Goal: Task Accomplishment & Management: Complete application form

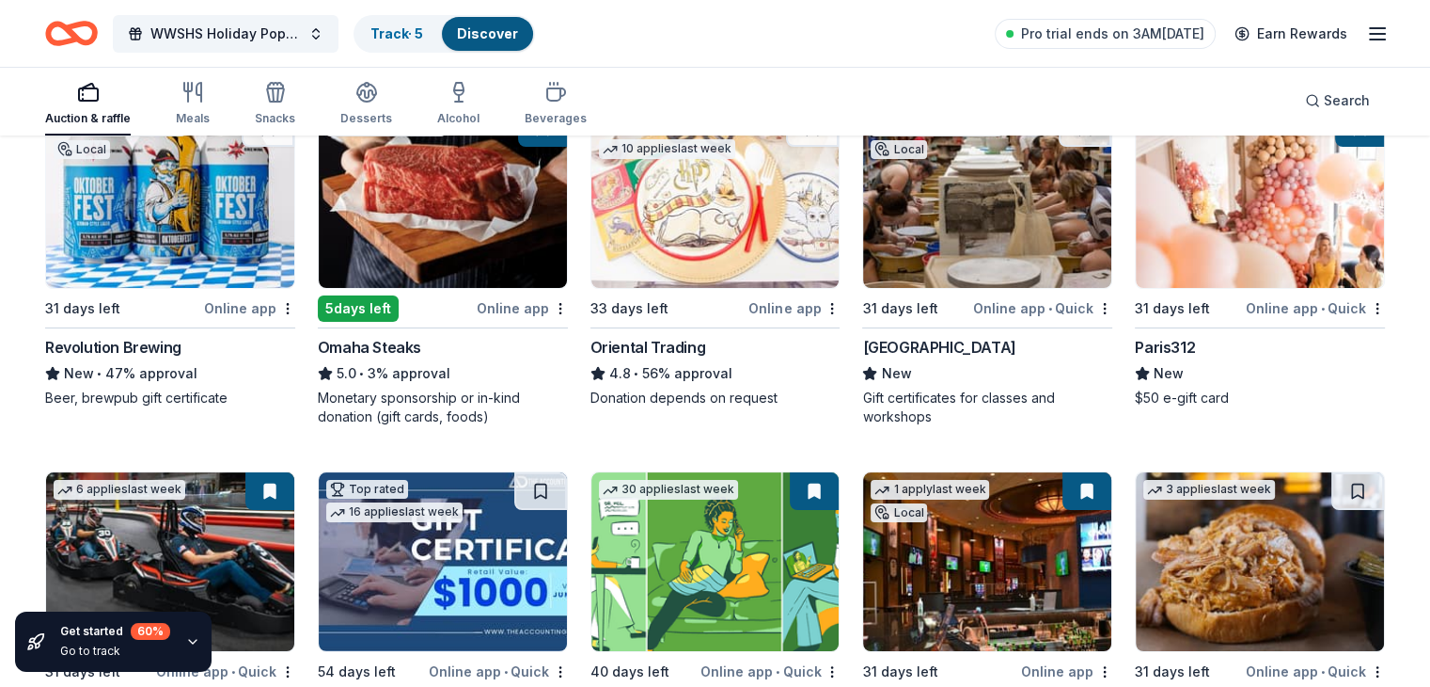
scroll to position [276, 0]
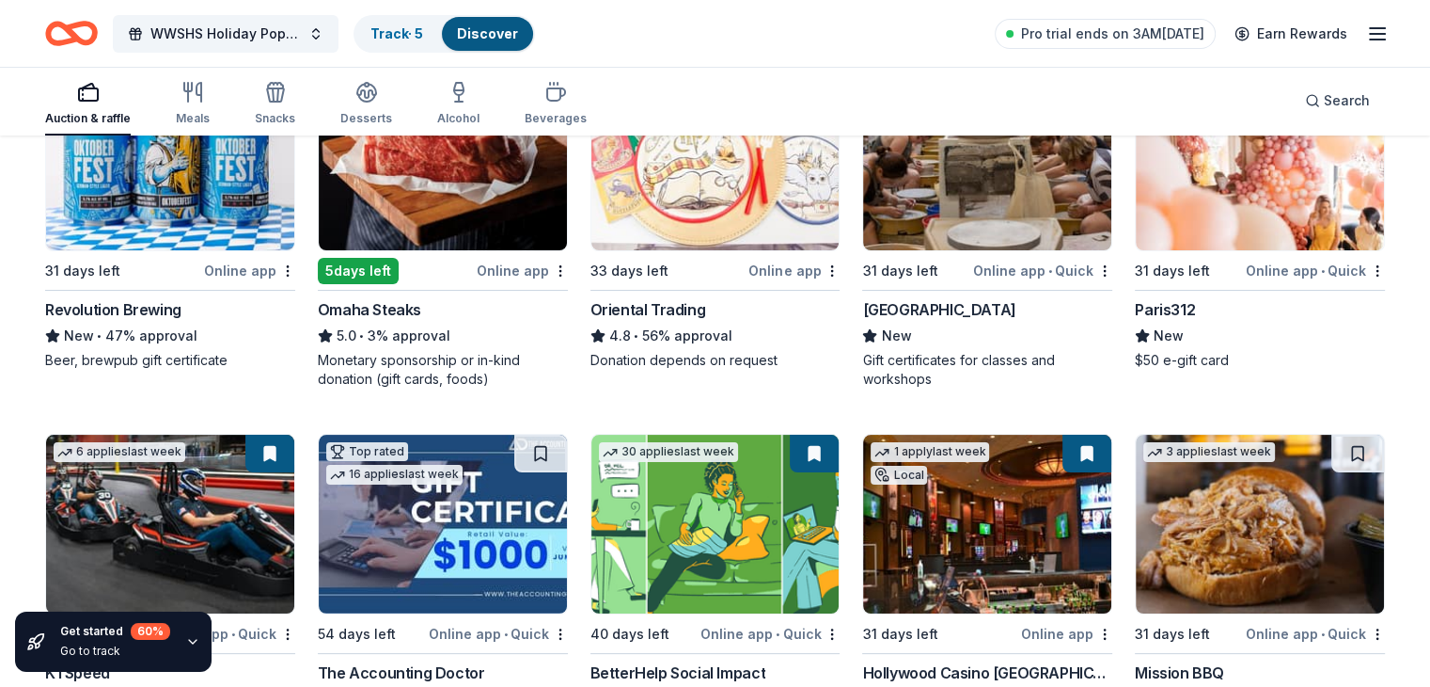
click at [686, 301] on div "Oriental Trading" at bounding box center [649, 309] width 116 height 23
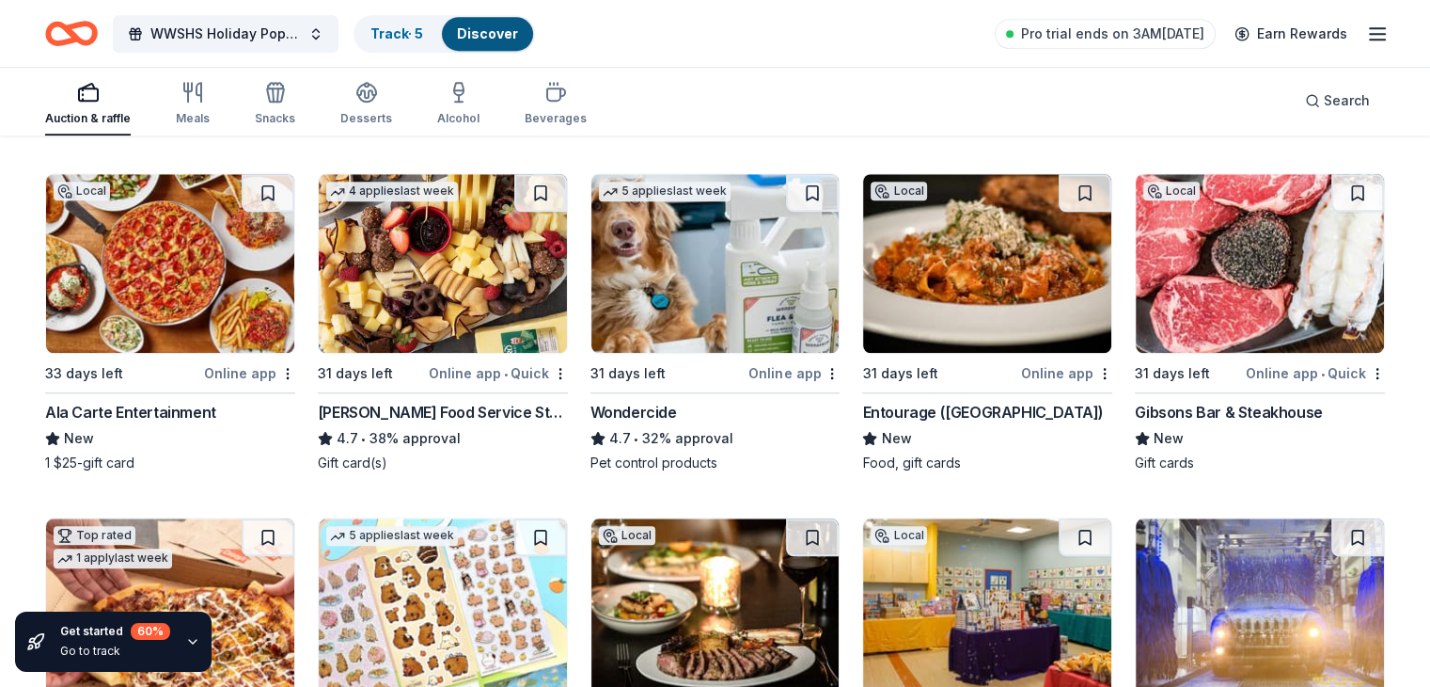
scroll to position [1635, 0]
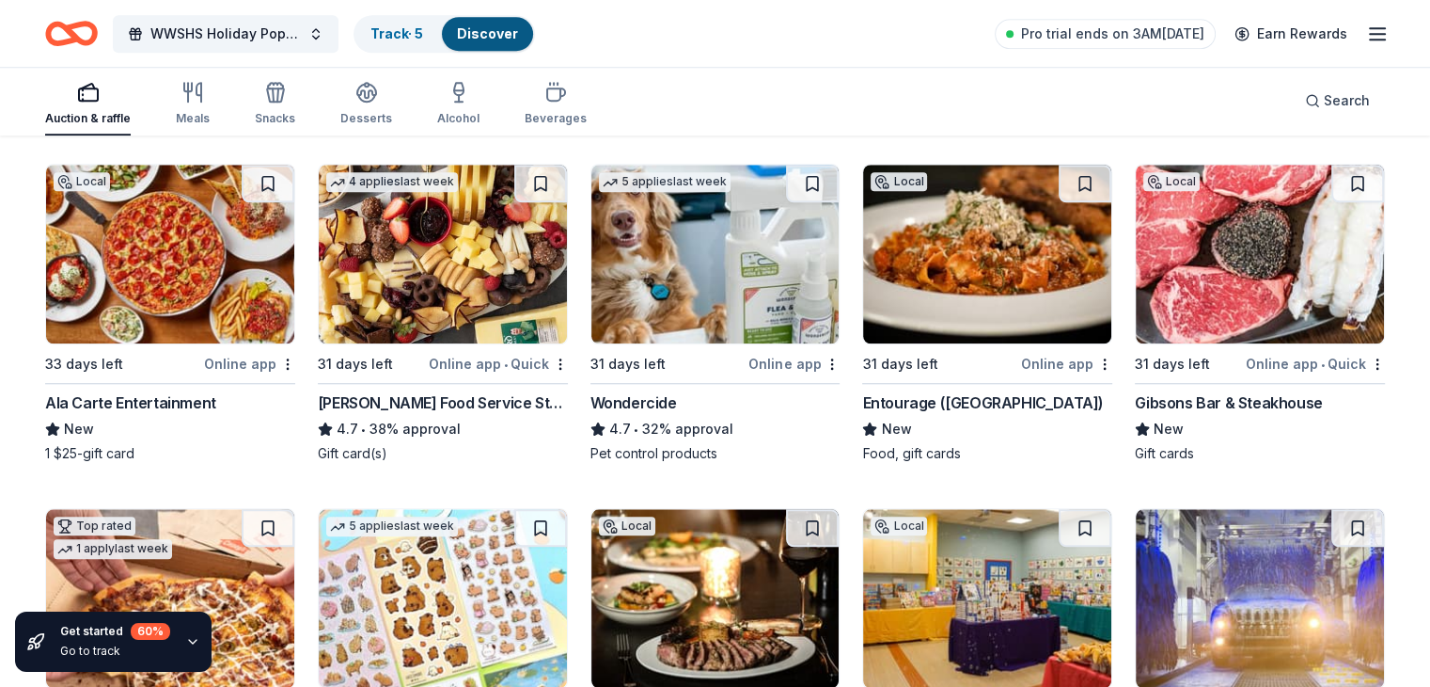
click at [466, 400] on div "Gordon Food Service Store" at bounding box center [443, 402] width 250 height 23
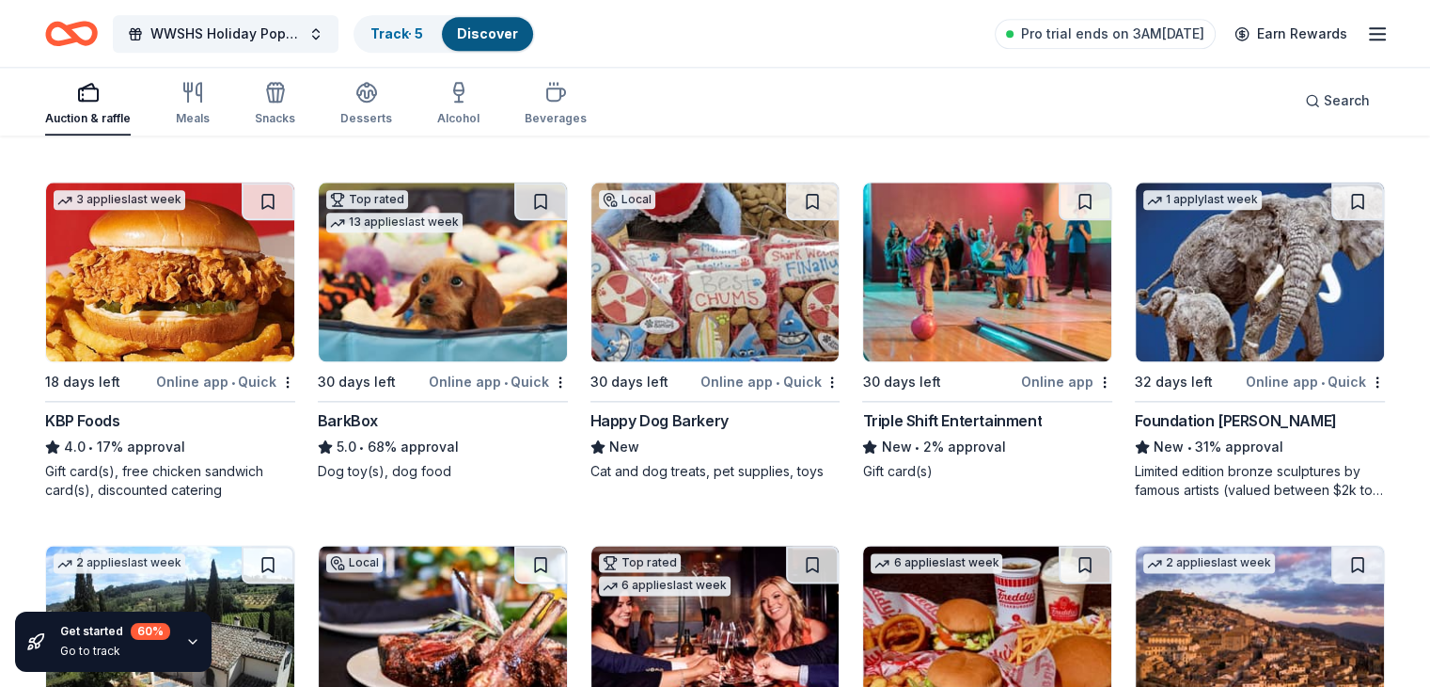
scroll to position [2320, 0]
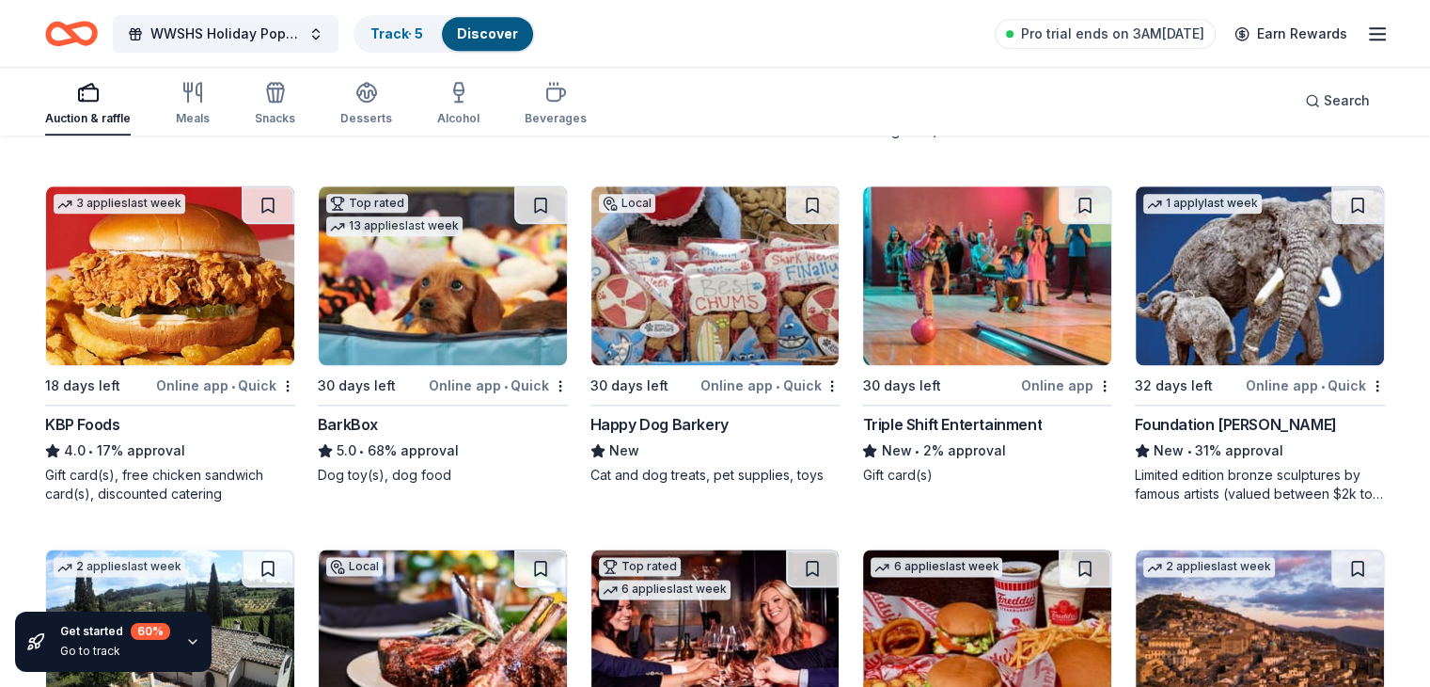
click at [1181, 426] on div "Foundation Michelangelo" at bounding box center [1235, 424] width 201 height 23
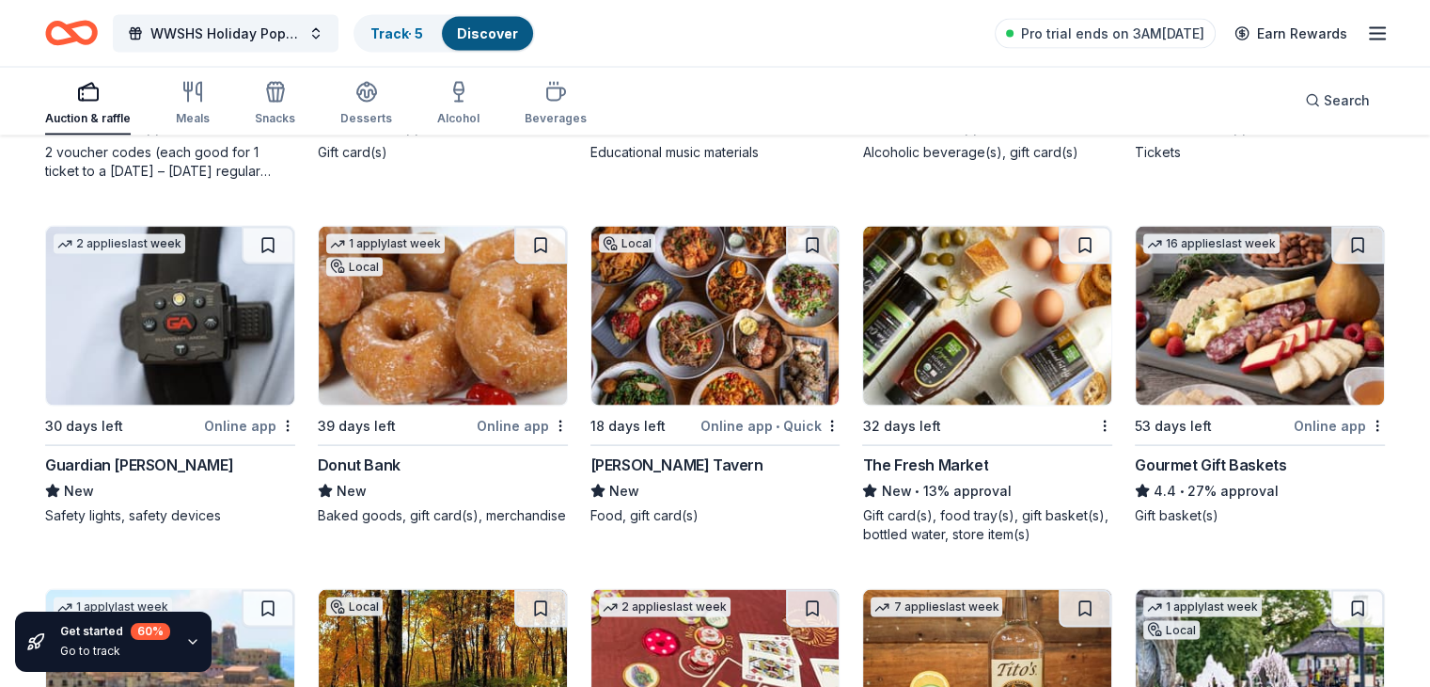
scroll to position [3725, 0]
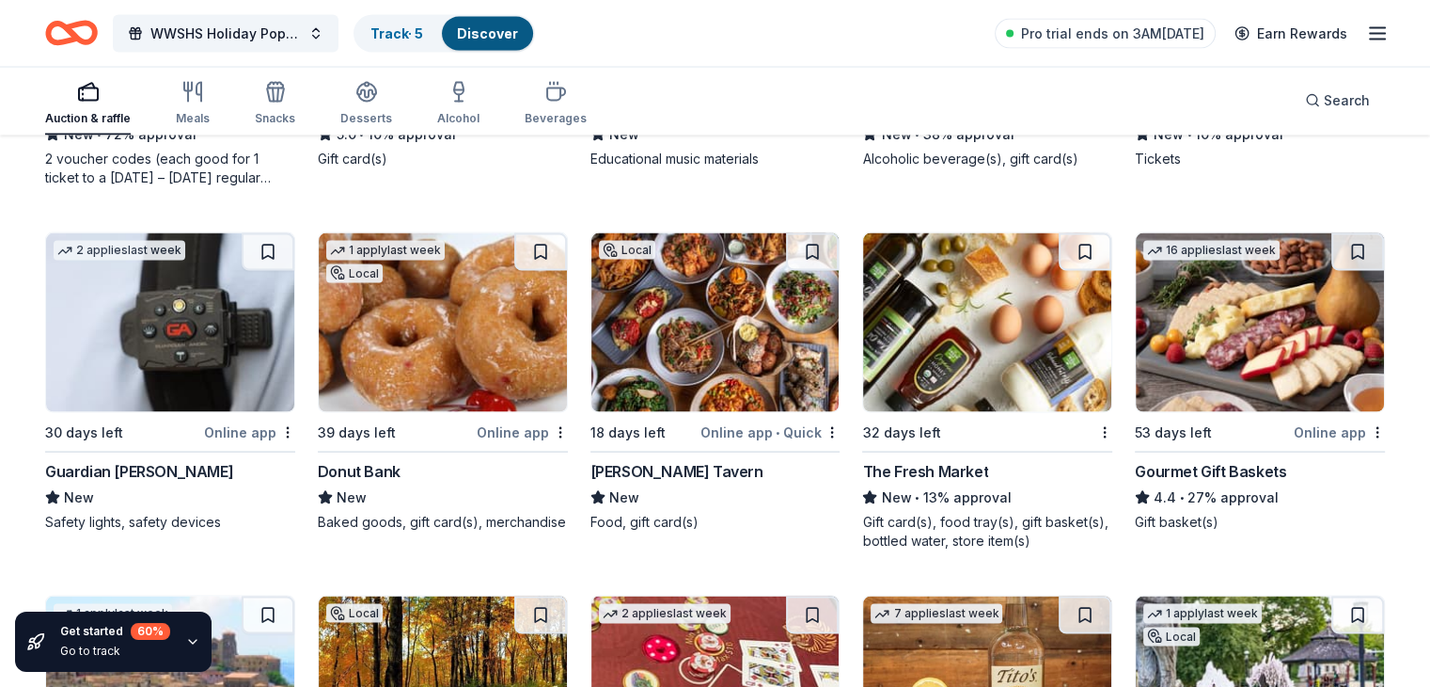
click at [155, 467] on div "Guardian Angel Device" at bounding box center [139, 471] width 188 height 23
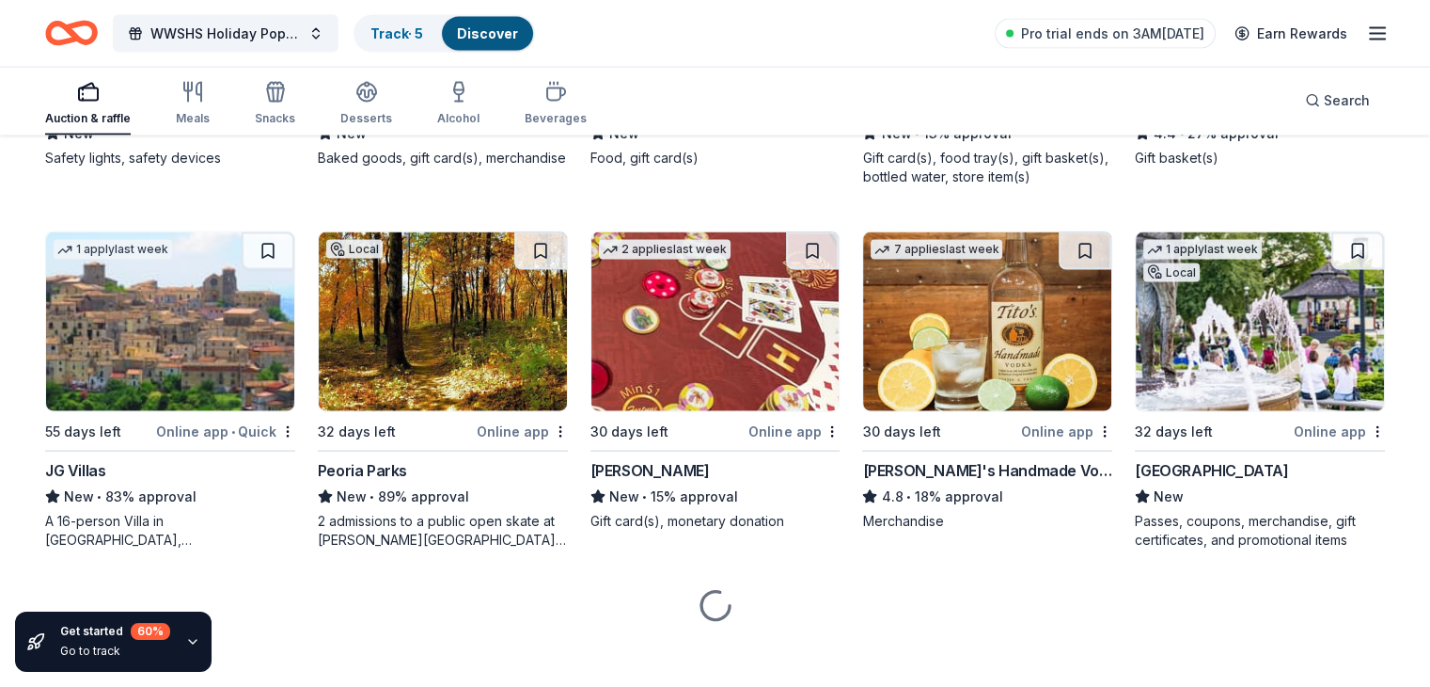
scroll to position [4099, 0]
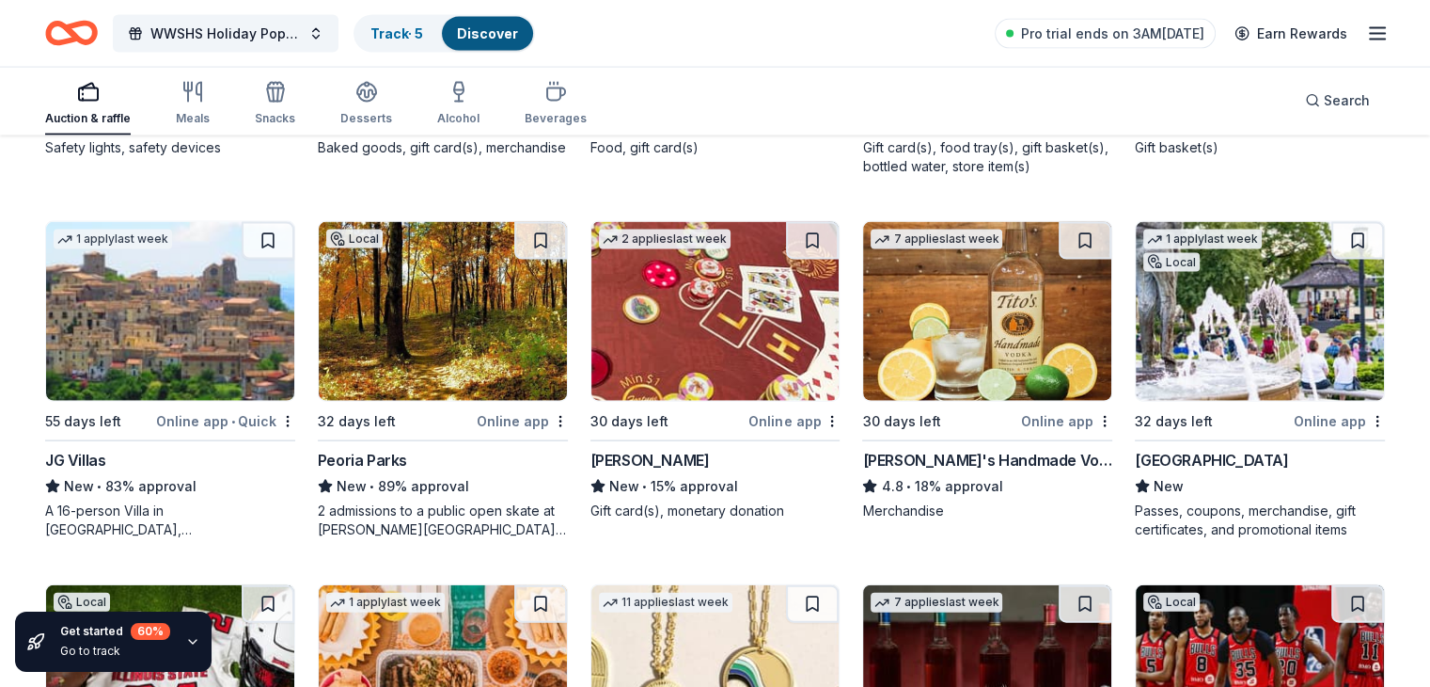
click at [922, 455] on div "Tito's Handmade Vodka" at bounding box center [987, 460] width 250 height 23
click at [668, 450] on div "Boyd Gaming" at bounding box center [650, 460] width 119 height 23
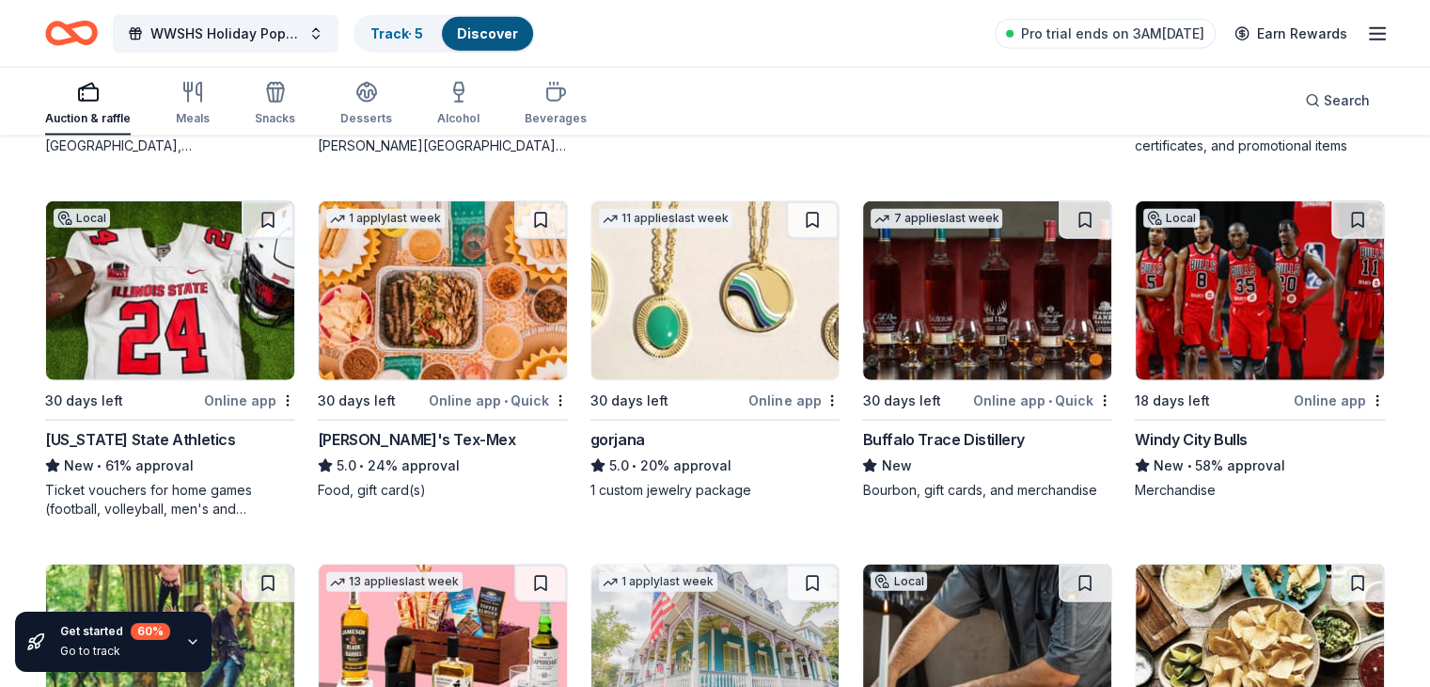
scroll to position [4490, 0]
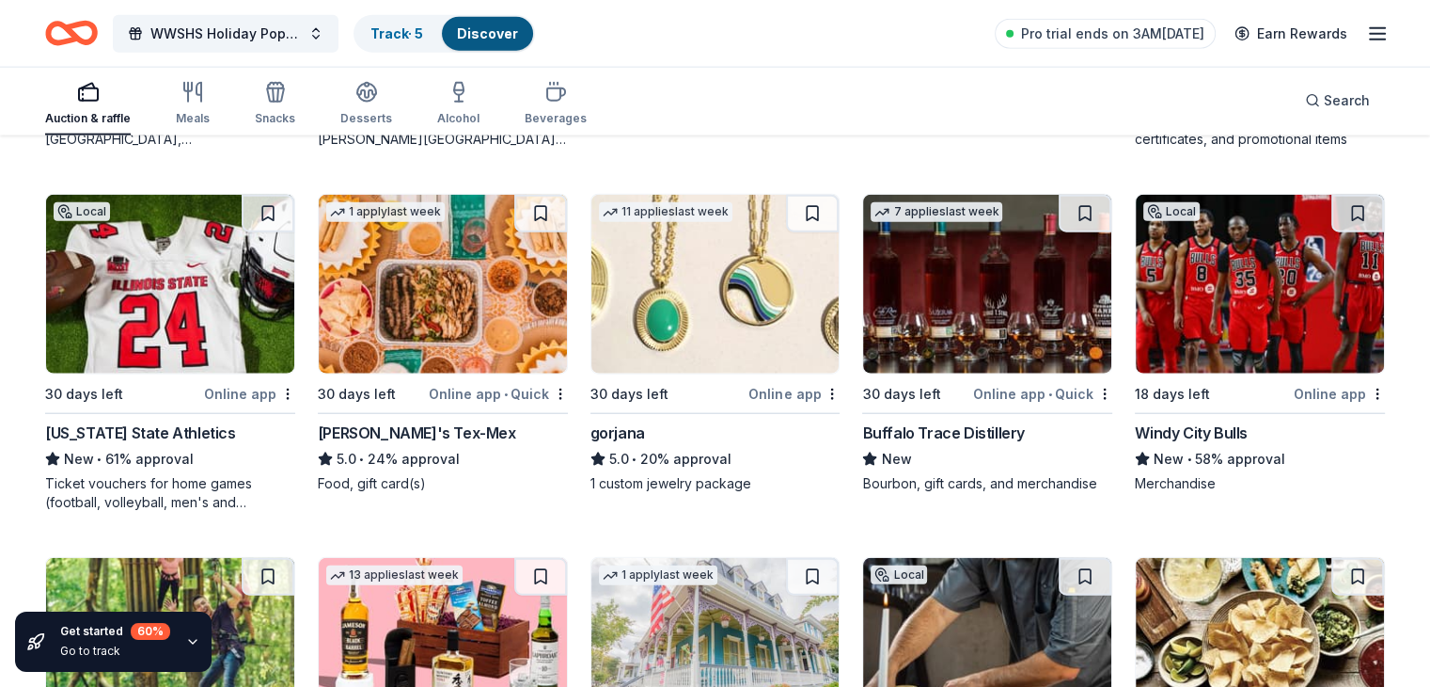
click at [165, 433] on div "Illinois State Athletics" at bounding box center [140, 432] width 191 height 23
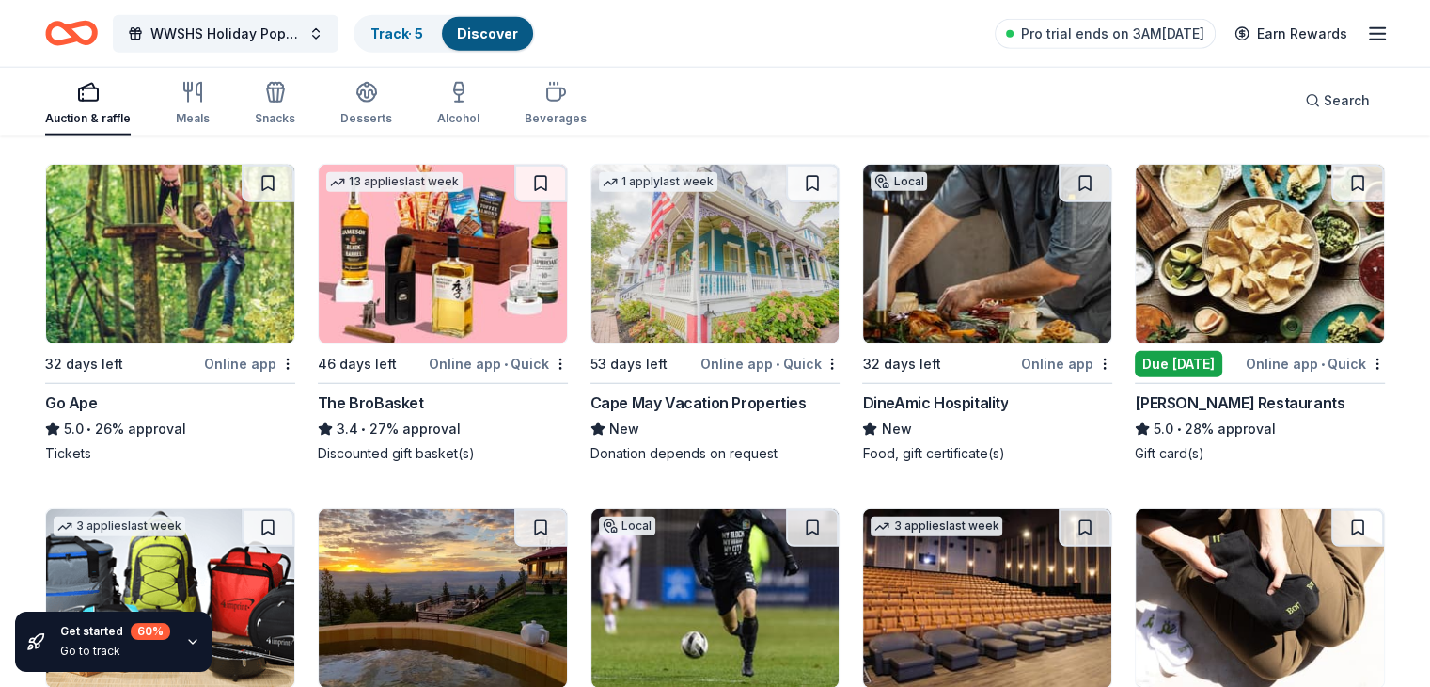
scroll to position [4955, 0]
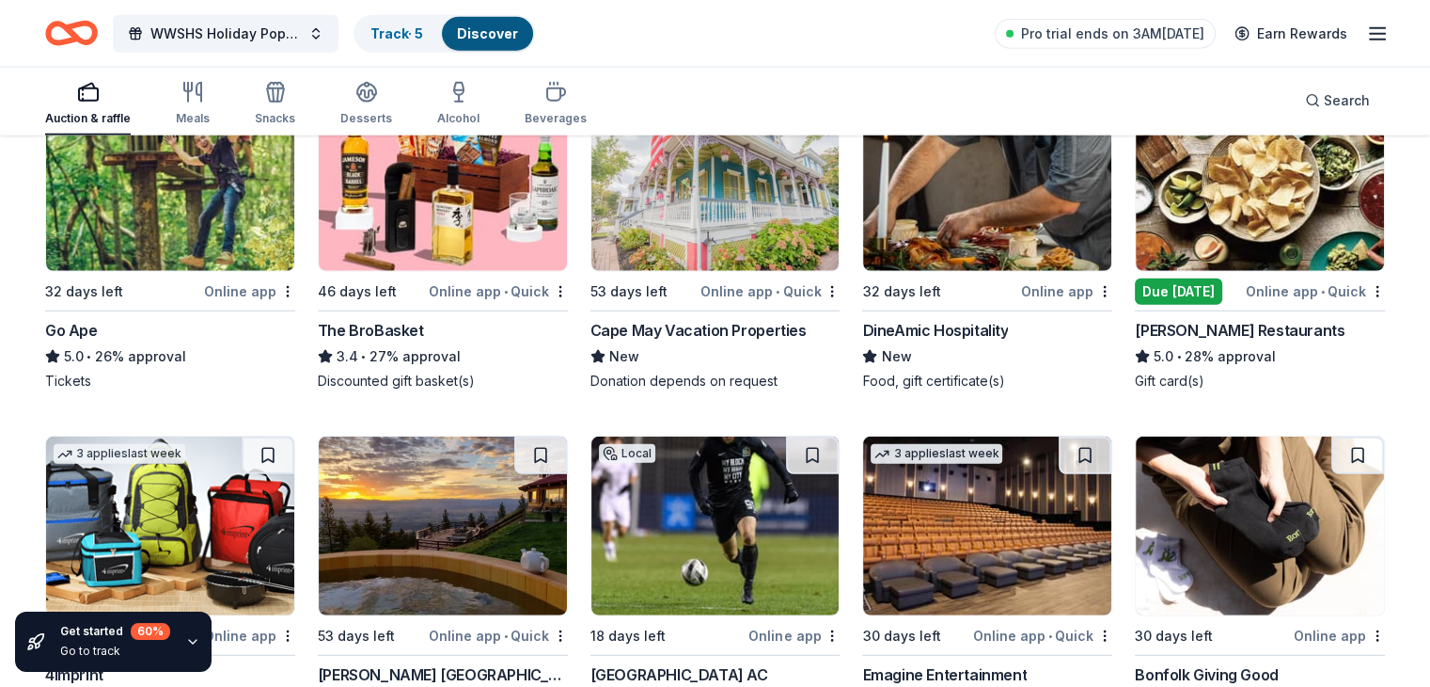
click at [421, 327] on div "The BroBasket" at bounding box center [371, 330] width 106 height 23
click at [196, 228] on img at bounding box center [170, 181] width 248 height 179
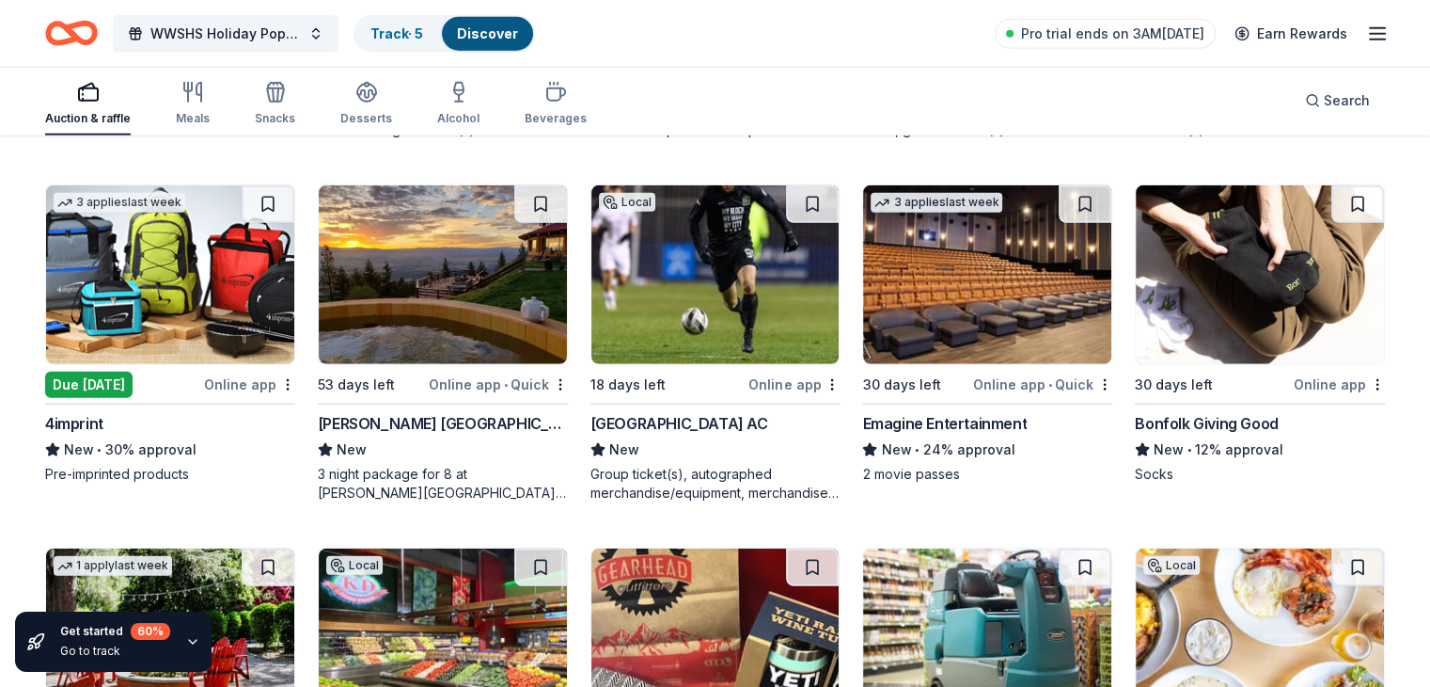
scroll to position [5219, 0]
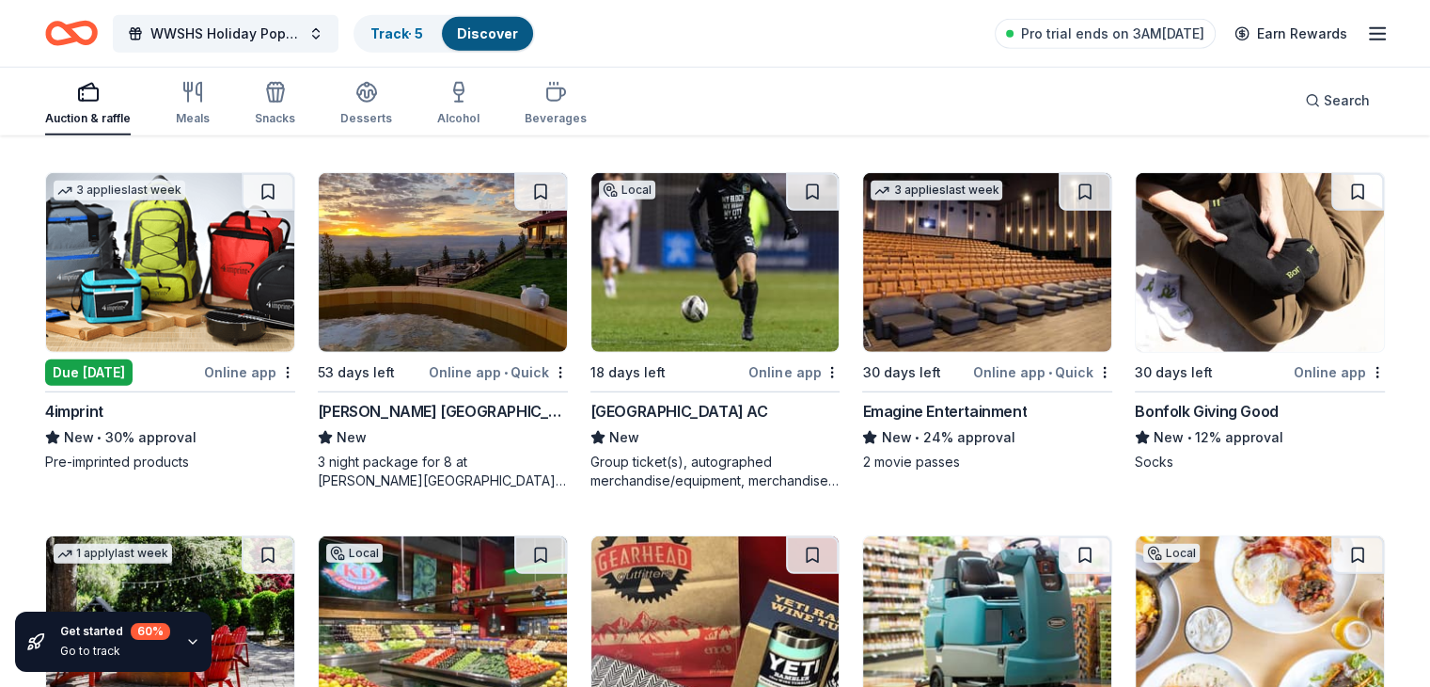
click at [192, 242] on img at bounding box center [170, 262] width 248 height 179
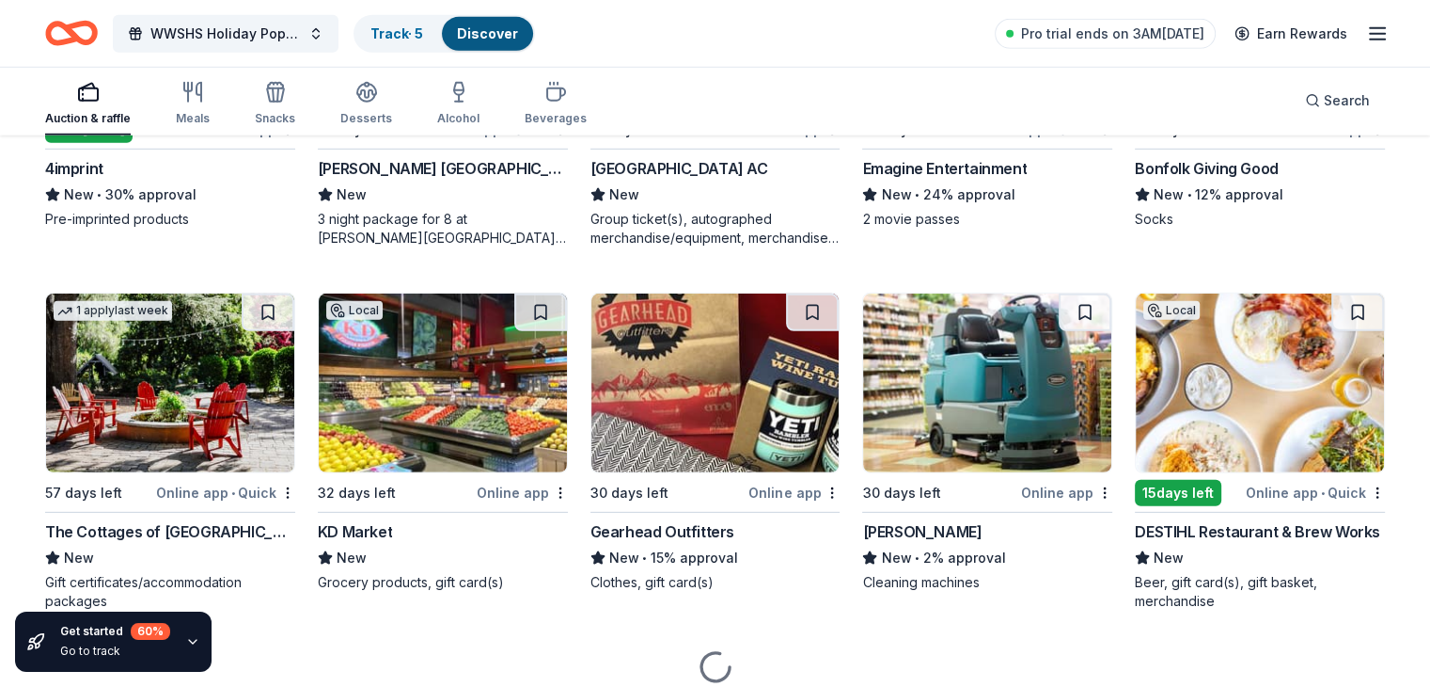
scroll to position [5455, 0]
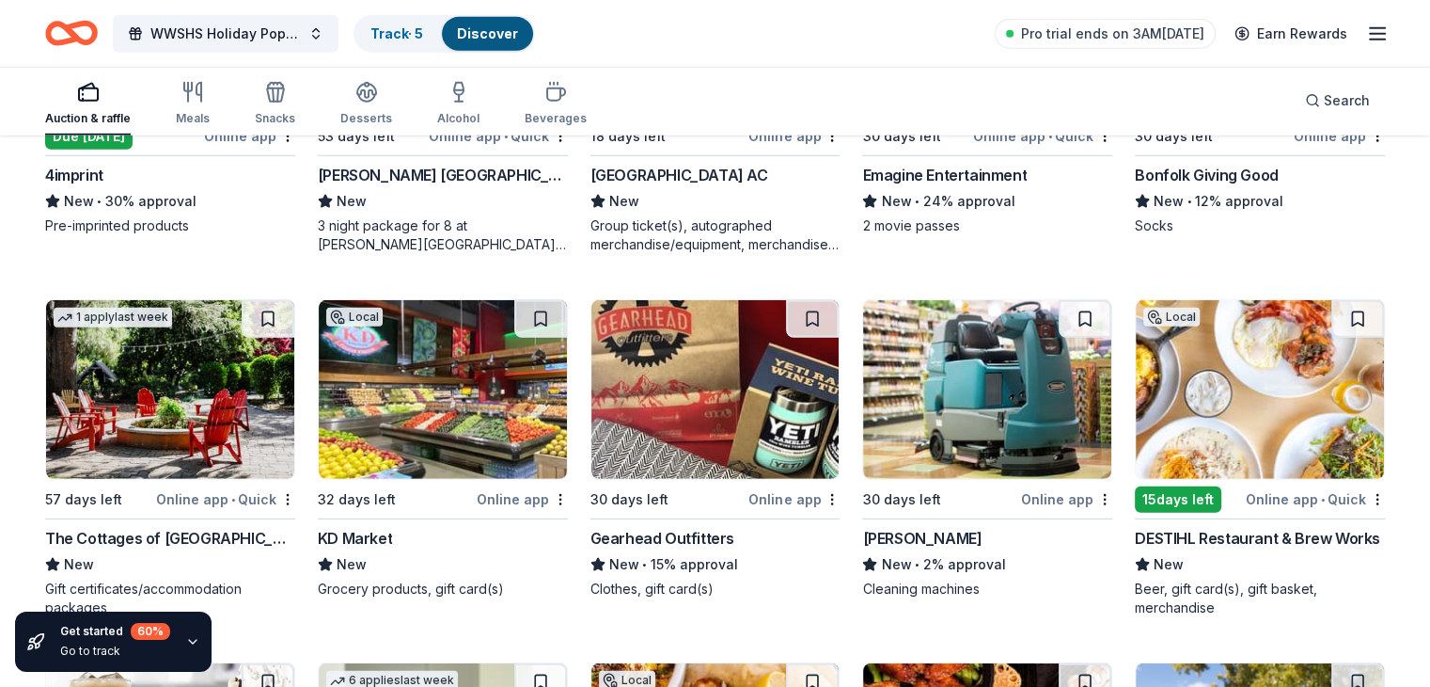
click at [688, 437] on img at bounding box center [716, 389] width 248 height 179
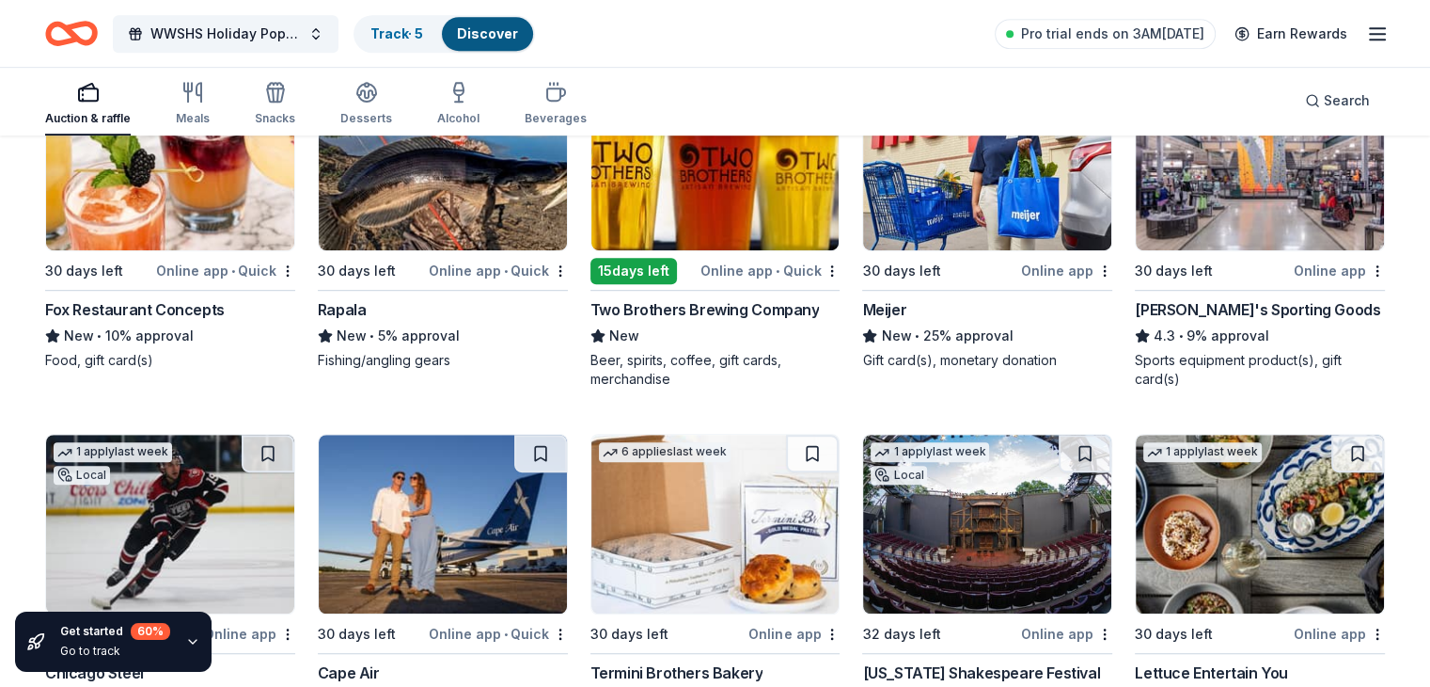
scroll to position [8224, 0]
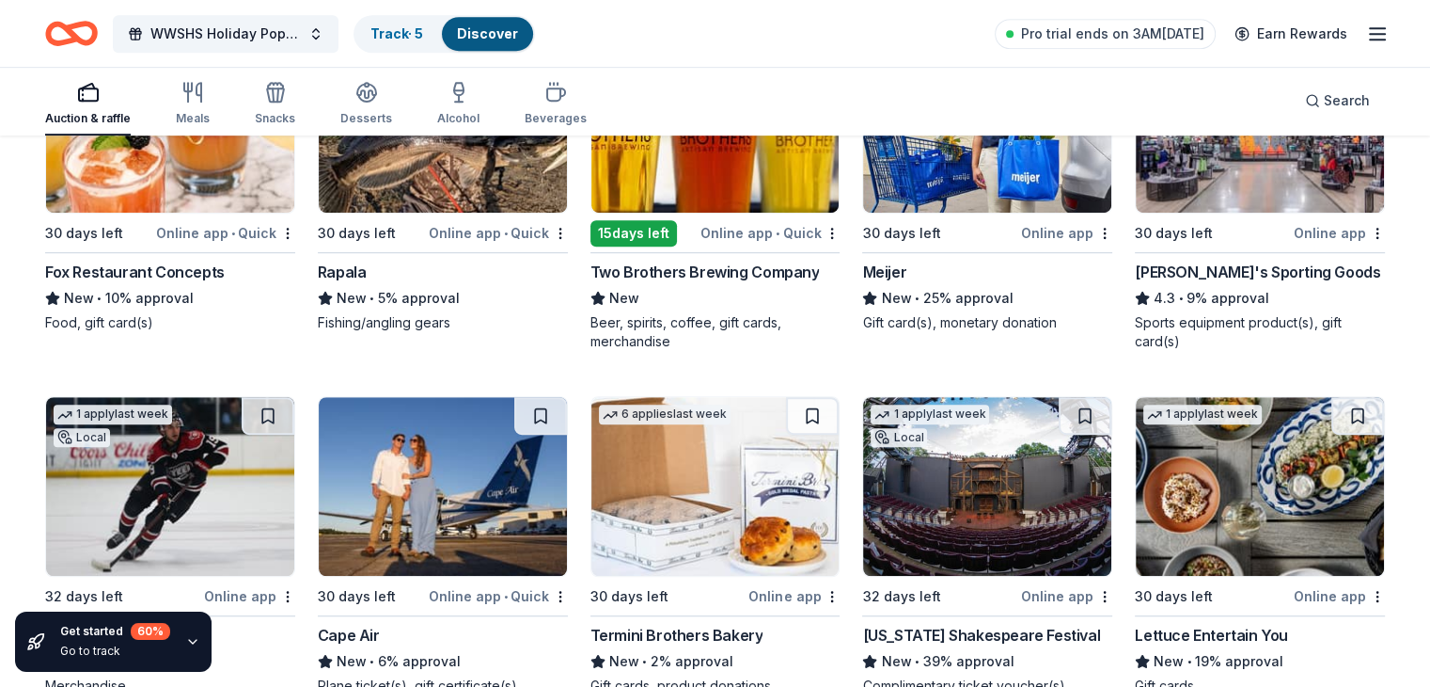
click at [754, 268] on div "Two Brothers Brewing Company" at bounding box center [705, 272] width 229 height 23
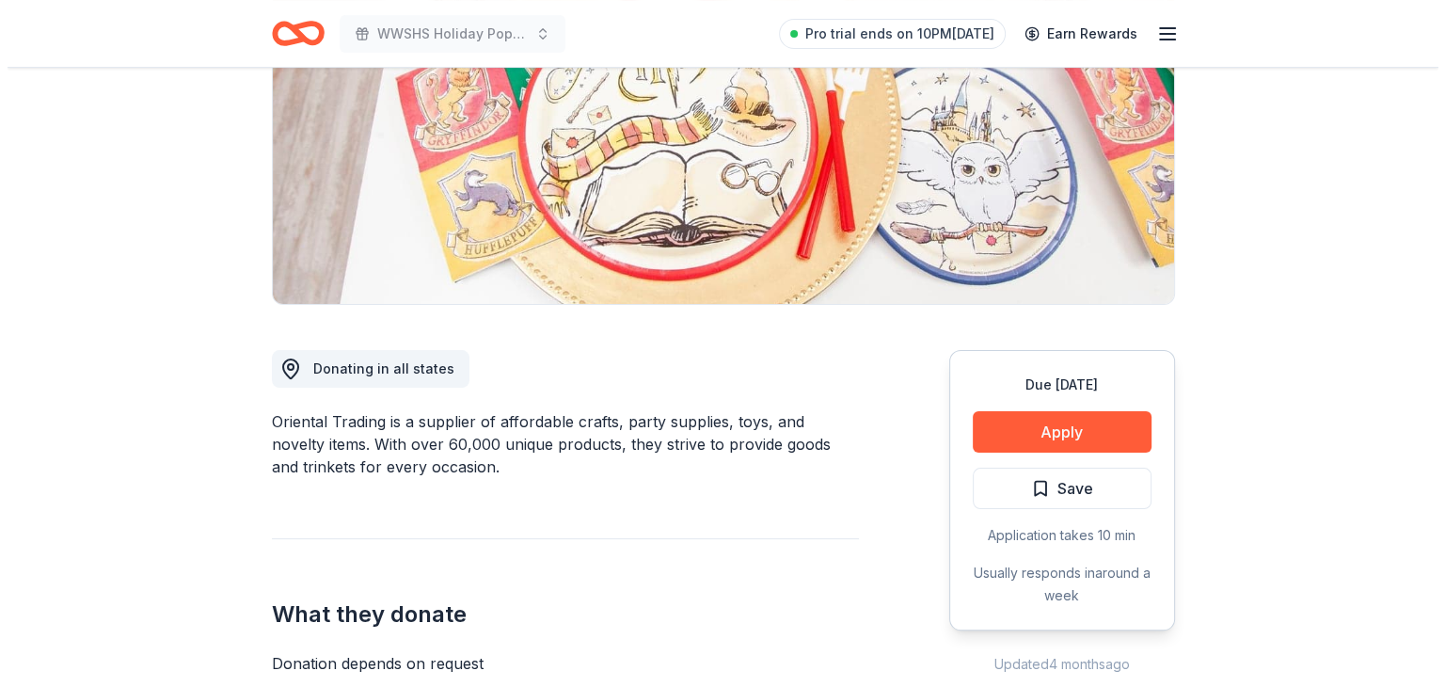
scroll to position [313, 0]
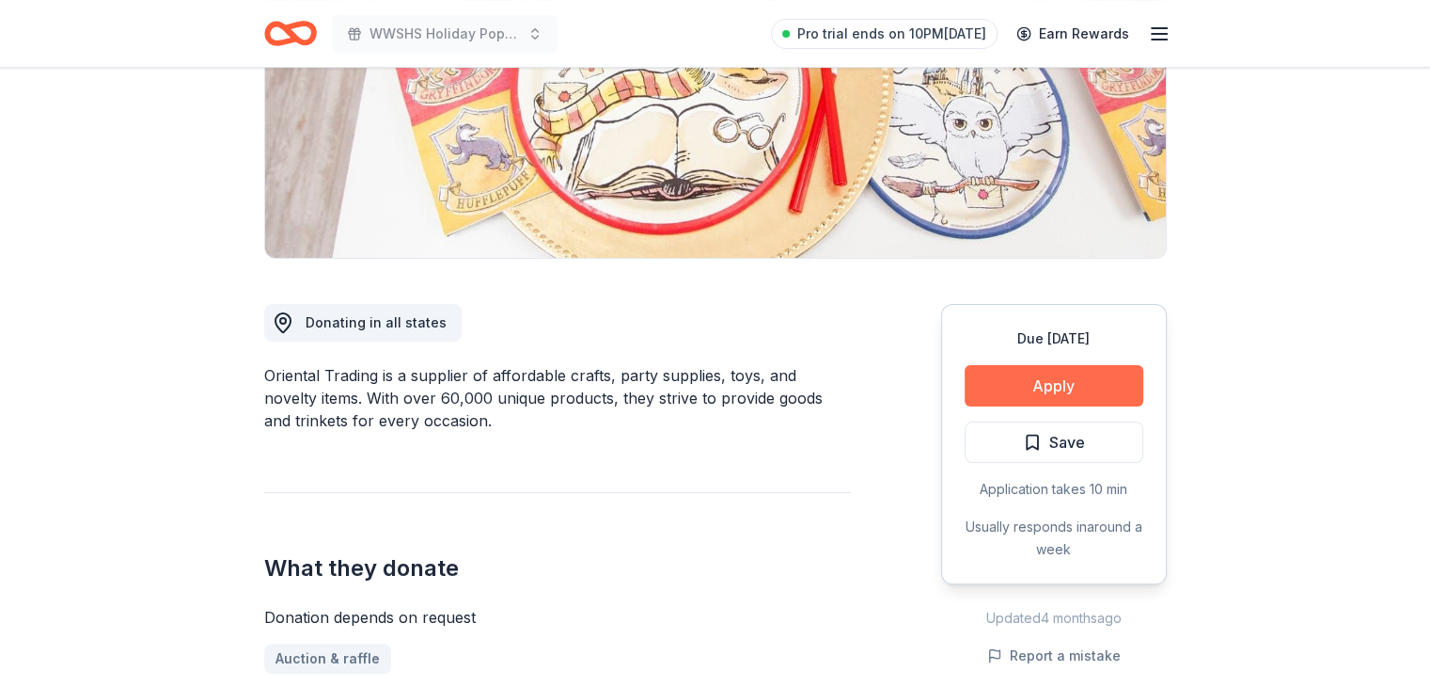
click at [1055, 392] on button "Apply" at bounding box center [1054, 385] width 179 height 41
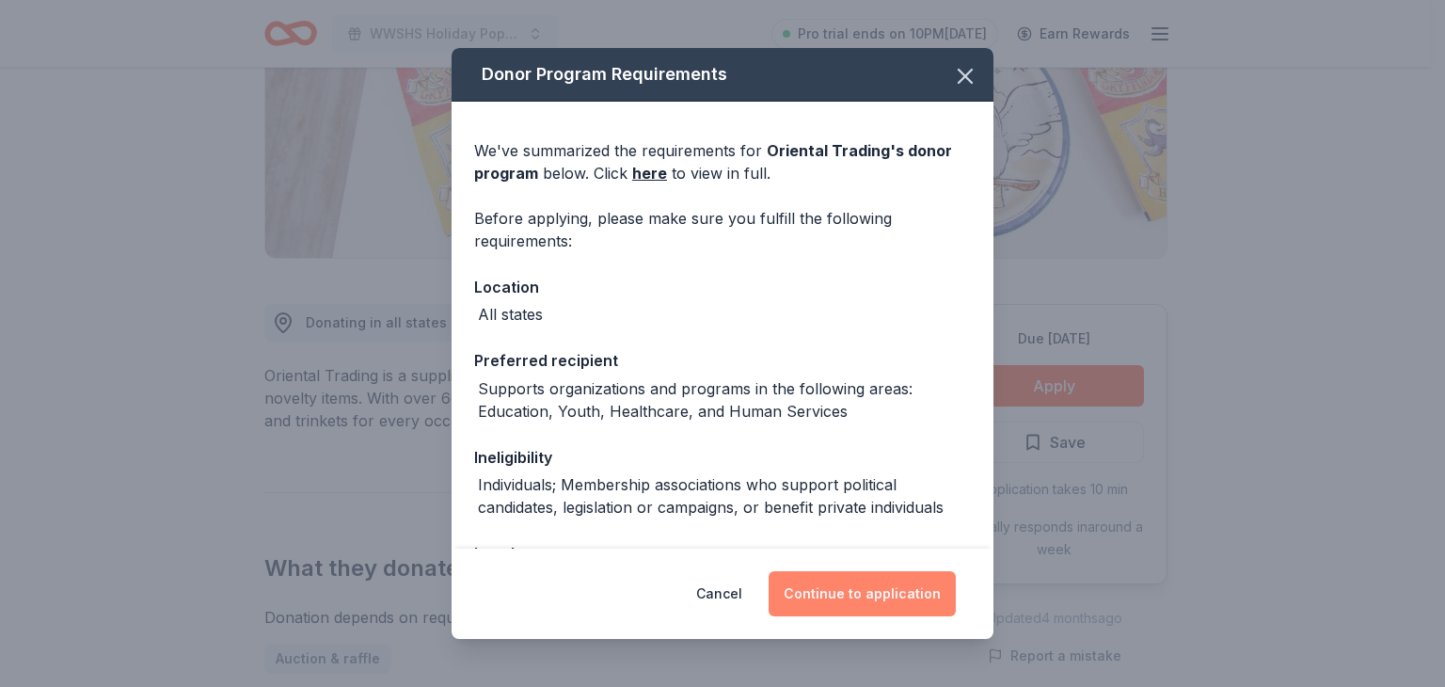
click at [845, 599] on button "Continue to application" at bounding box center [861, 593] width 187 height 45
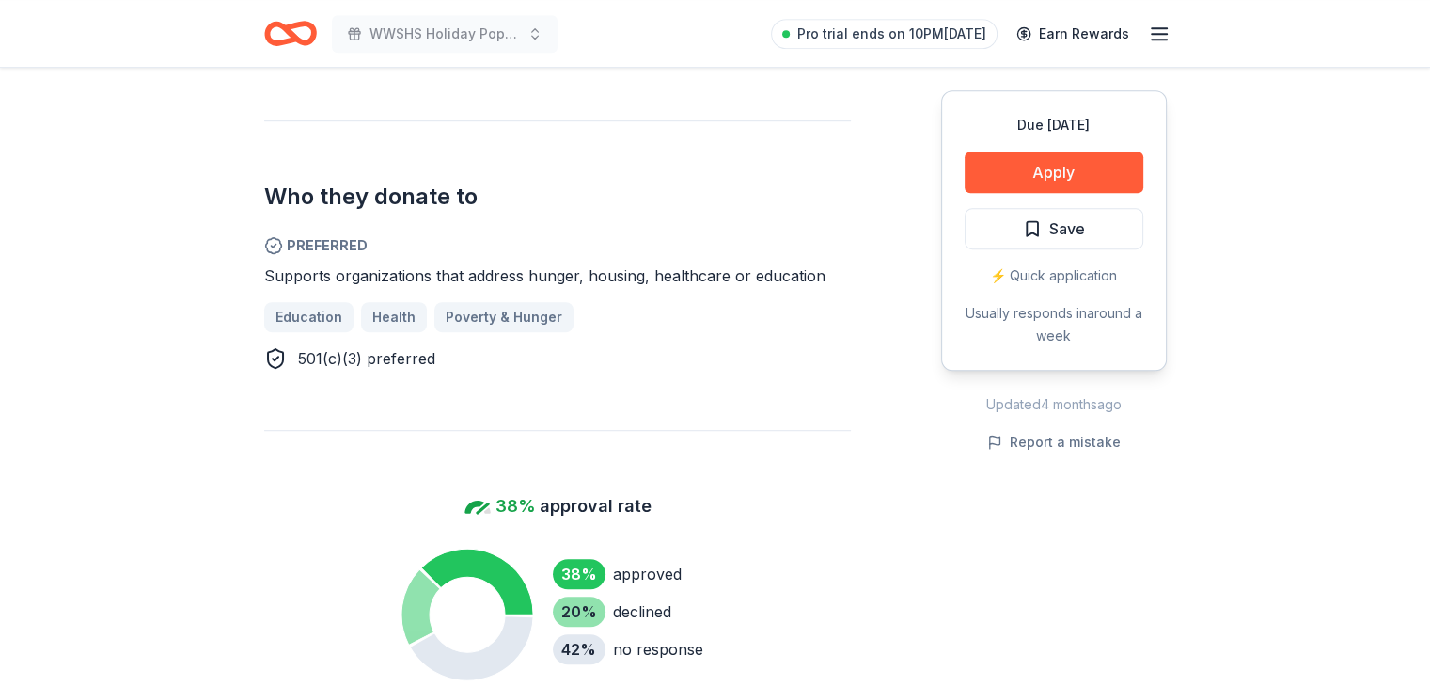
scroll to position [1039, 0]
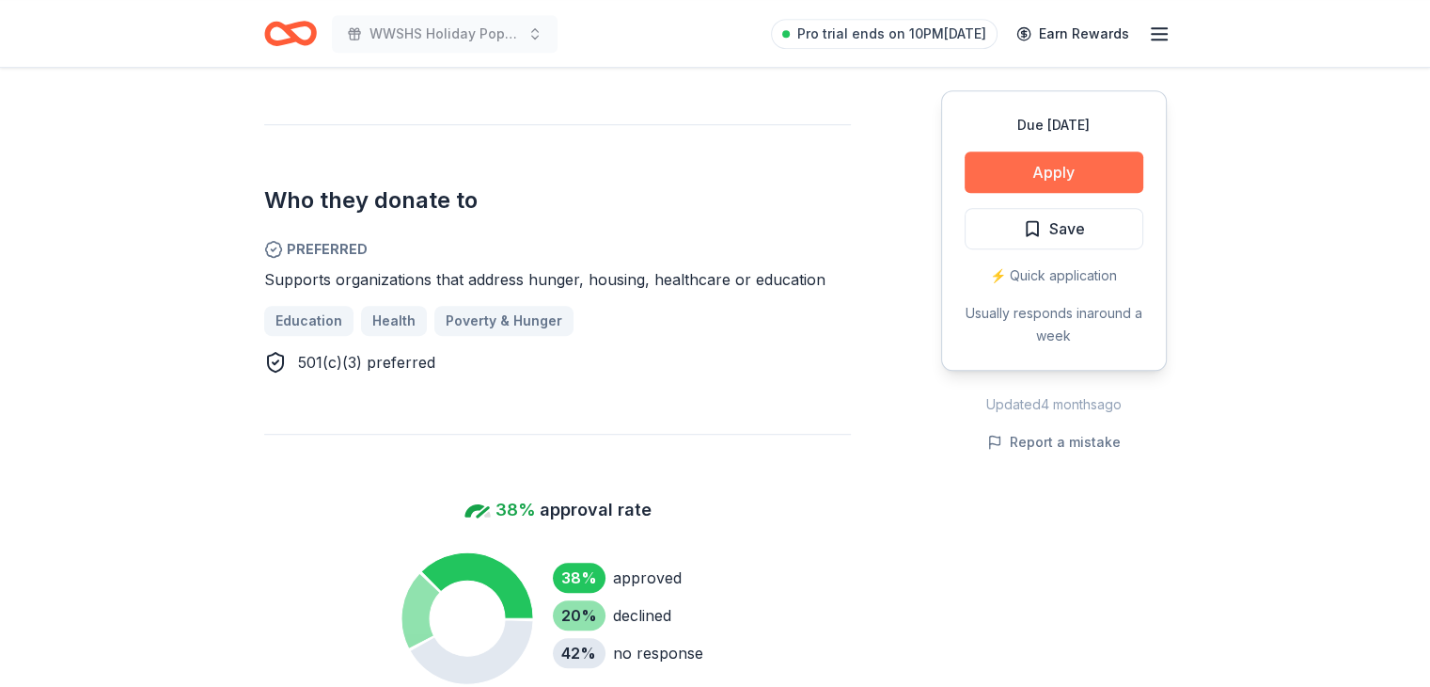
click at [1098, 174] on button "Apply" at bounding box center [1054, 171] width 179 height 41
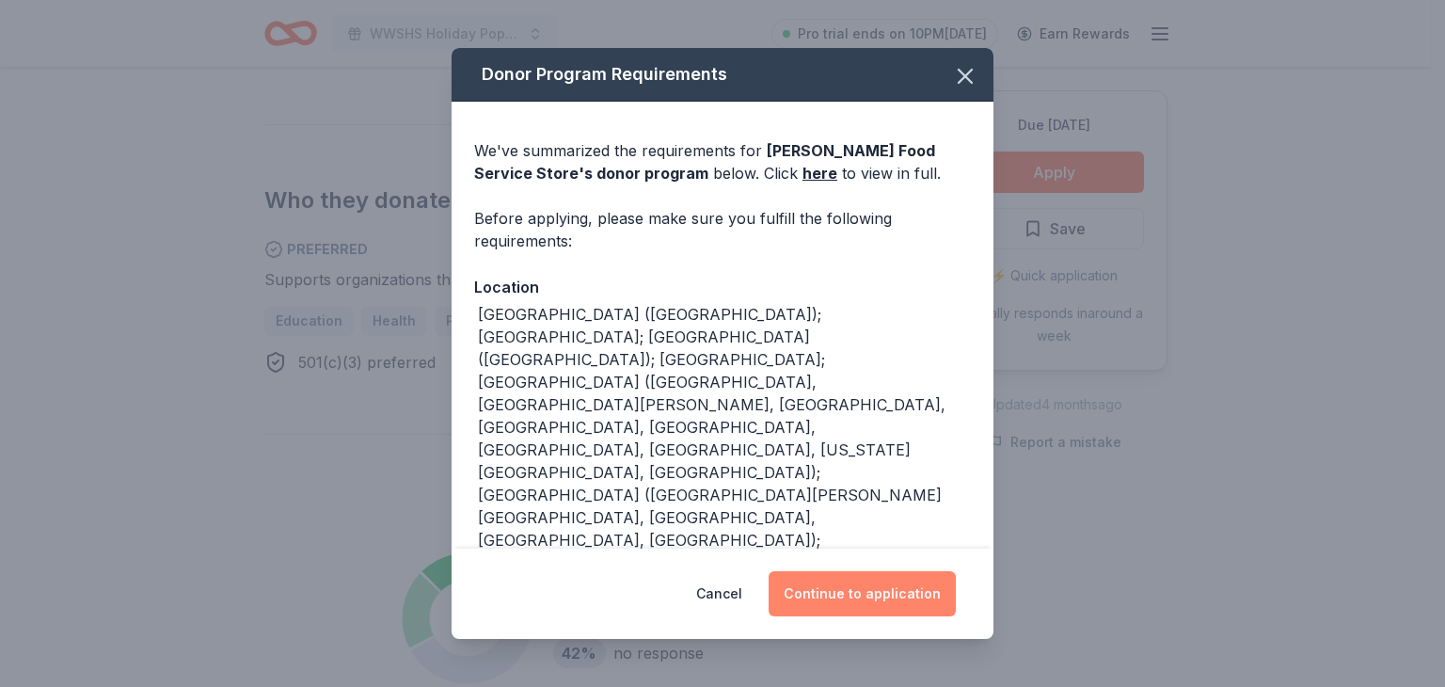
click at [866, 597] on button "Continue to application" at bounding box center [861, 593] width 187 height 45
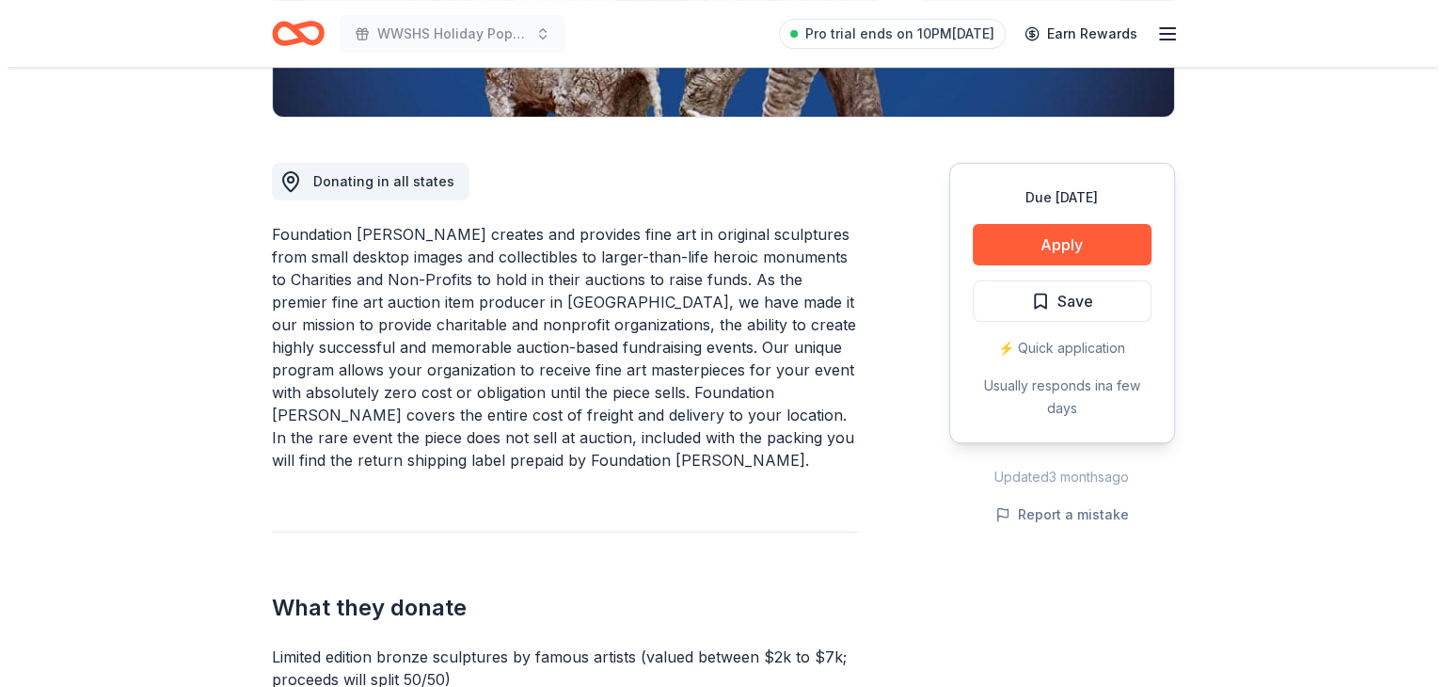
scroll to position [464, 0]
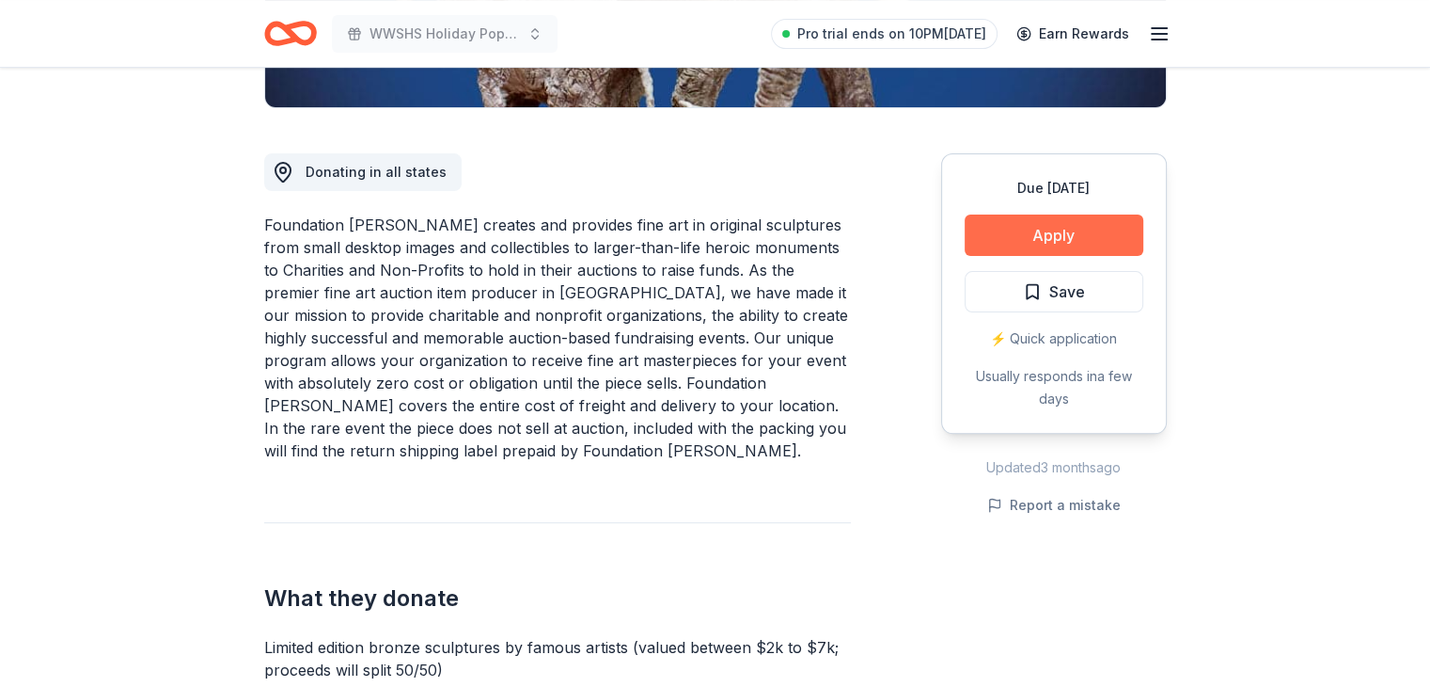
click at [1077, 229] on button "Apply" at bounding box center [1054, 234] width 179 height 41
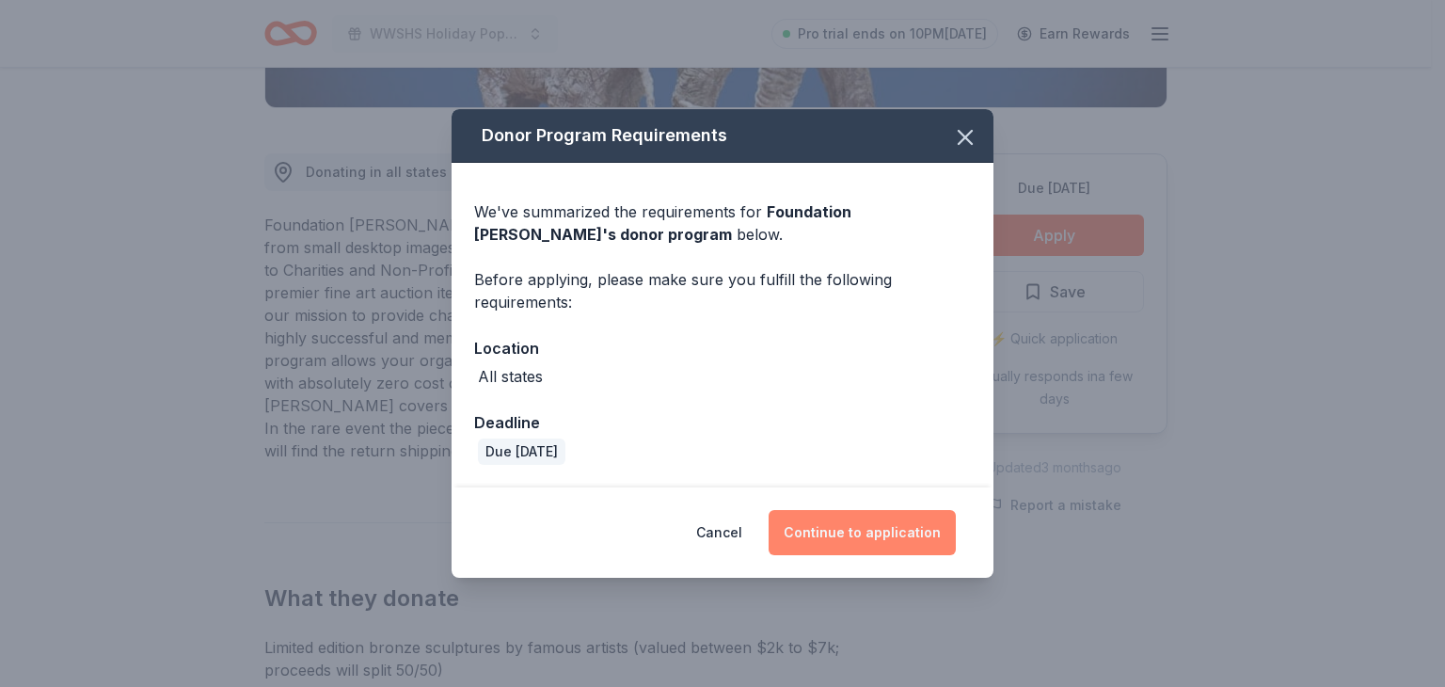
click at [832, 545] on button "Continue to application" at bounding box center [861, 532] width 187 height 45
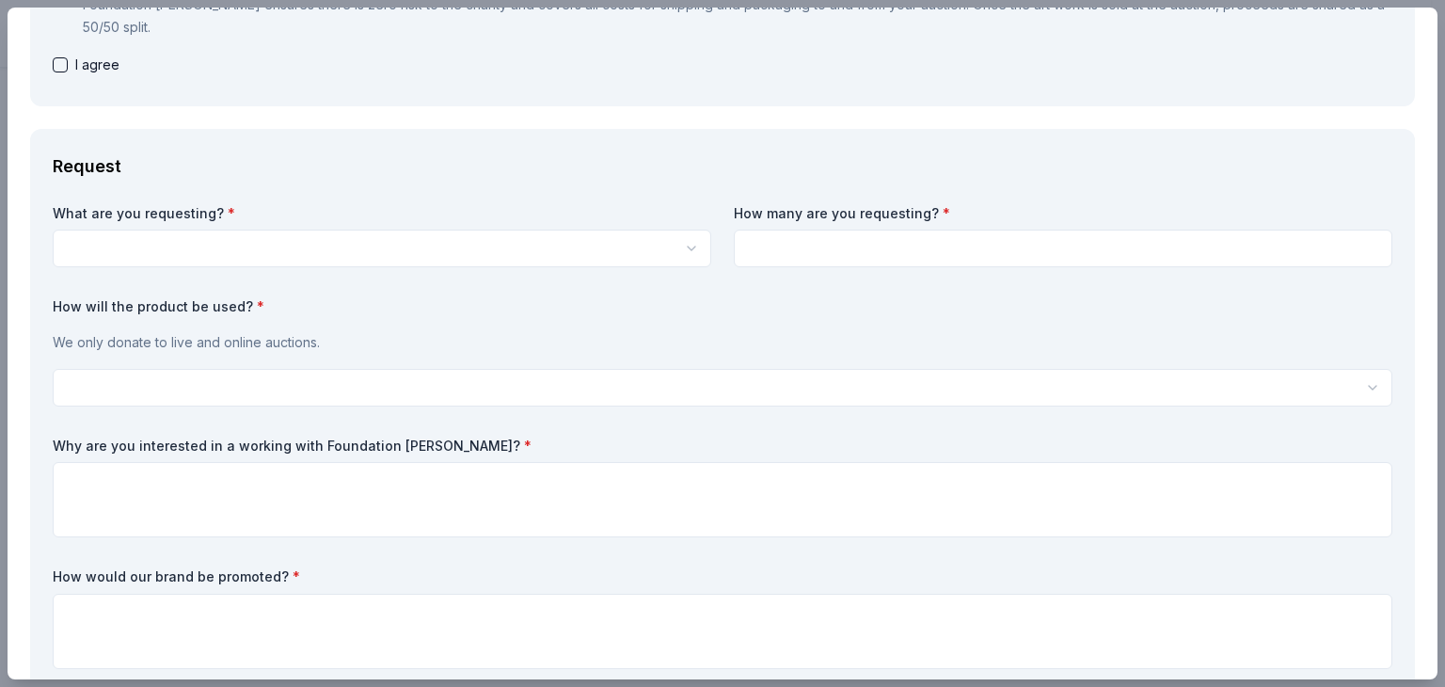
scroll to position [331, 0]
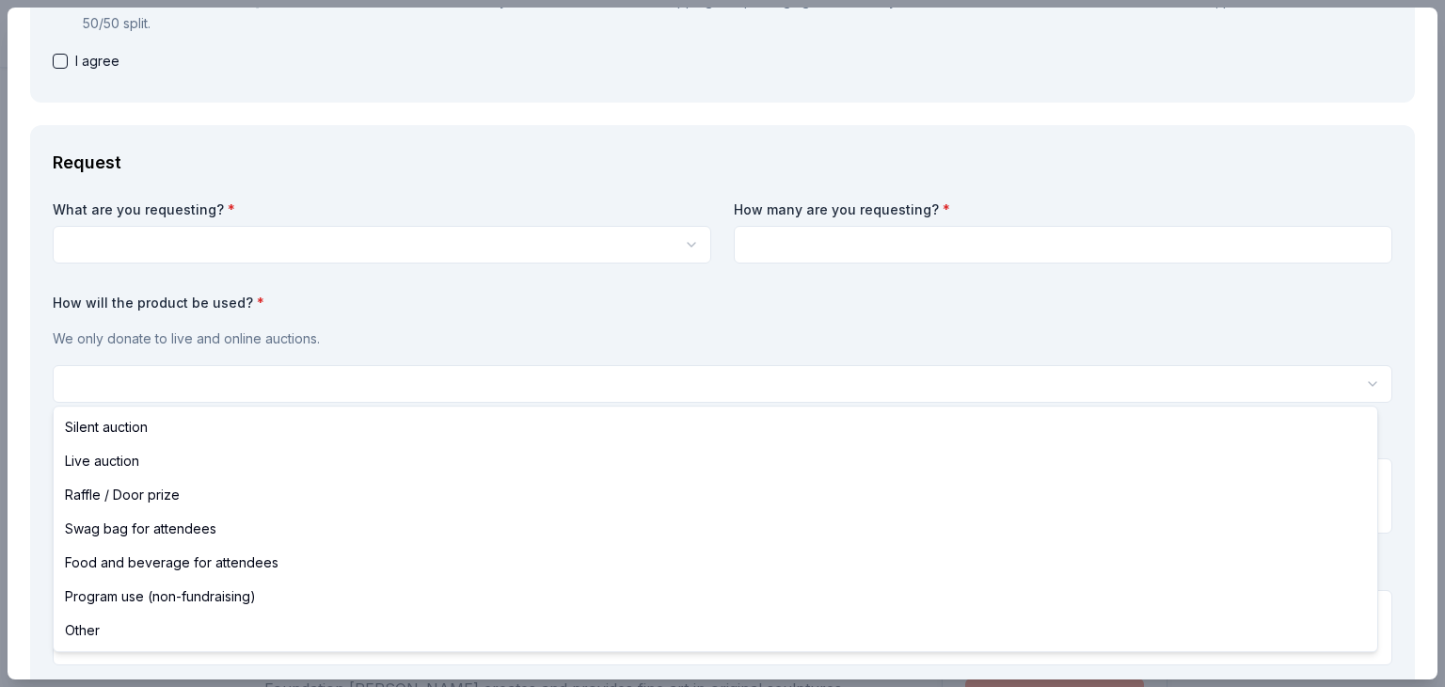
scroll to position [0, 0]
select select "silentAuction"
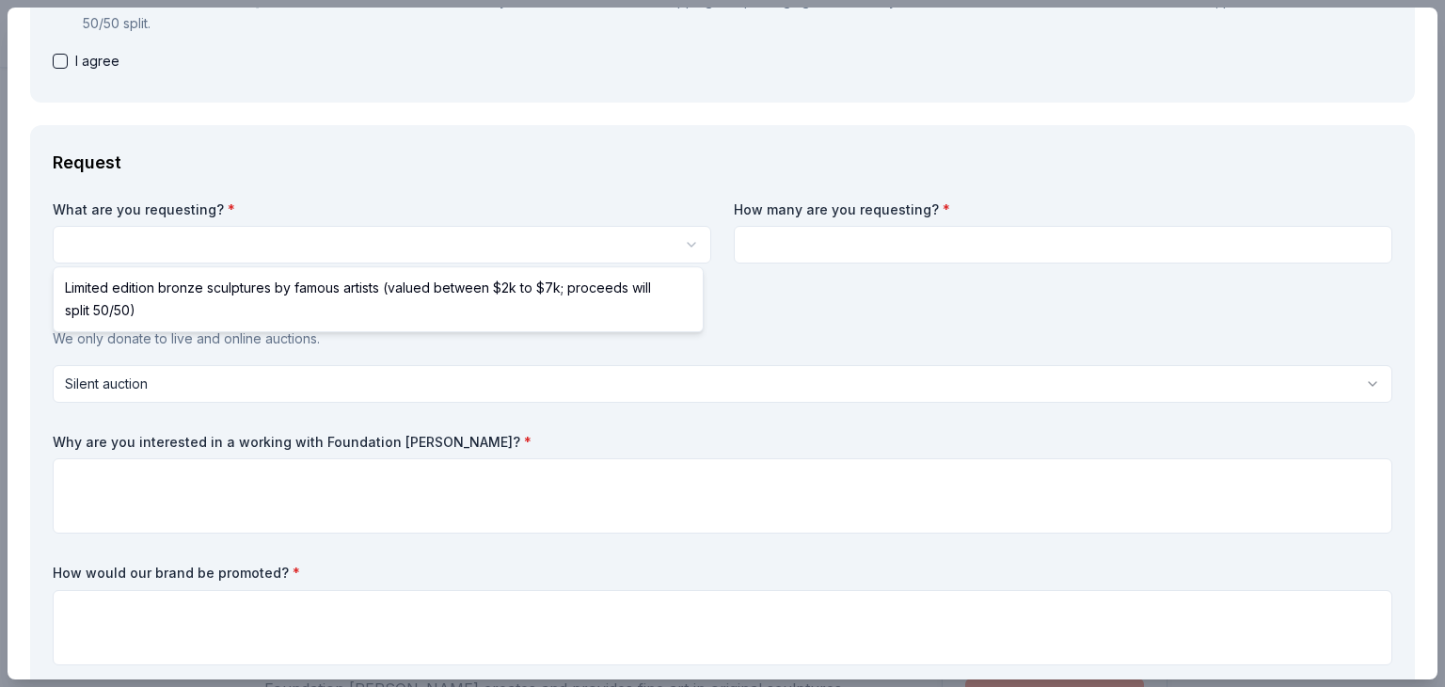
click at [682, 238] on html "WWSHS Holiday Pops Band Concert Save Apply Due in 32 days Share Foundation Mich…" at bounding box center [722, 343] width 1445 height 687
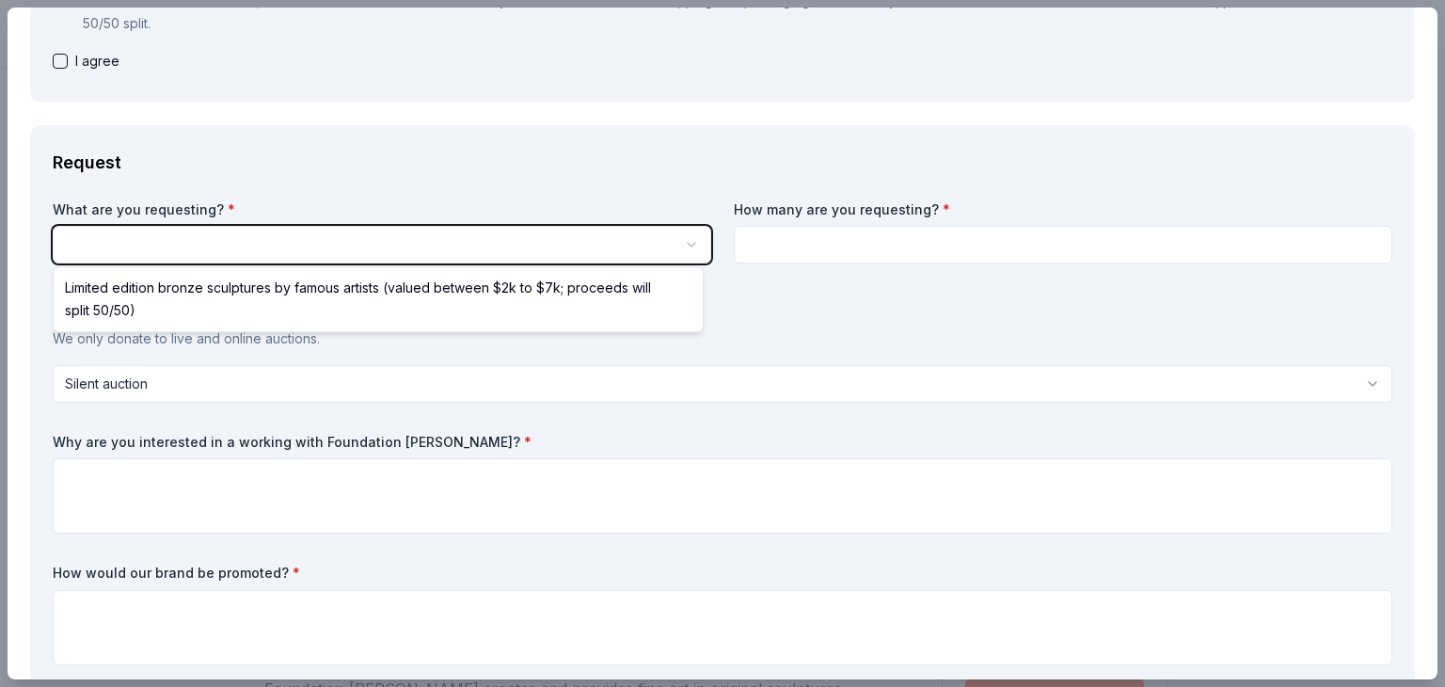
click at [853, 240] on html "WWSHS Holiday Pops Band Concert Save Apply Due in 32 days Share Foundation Mich…" at bounding box center [722, 343] width 1445 height 687
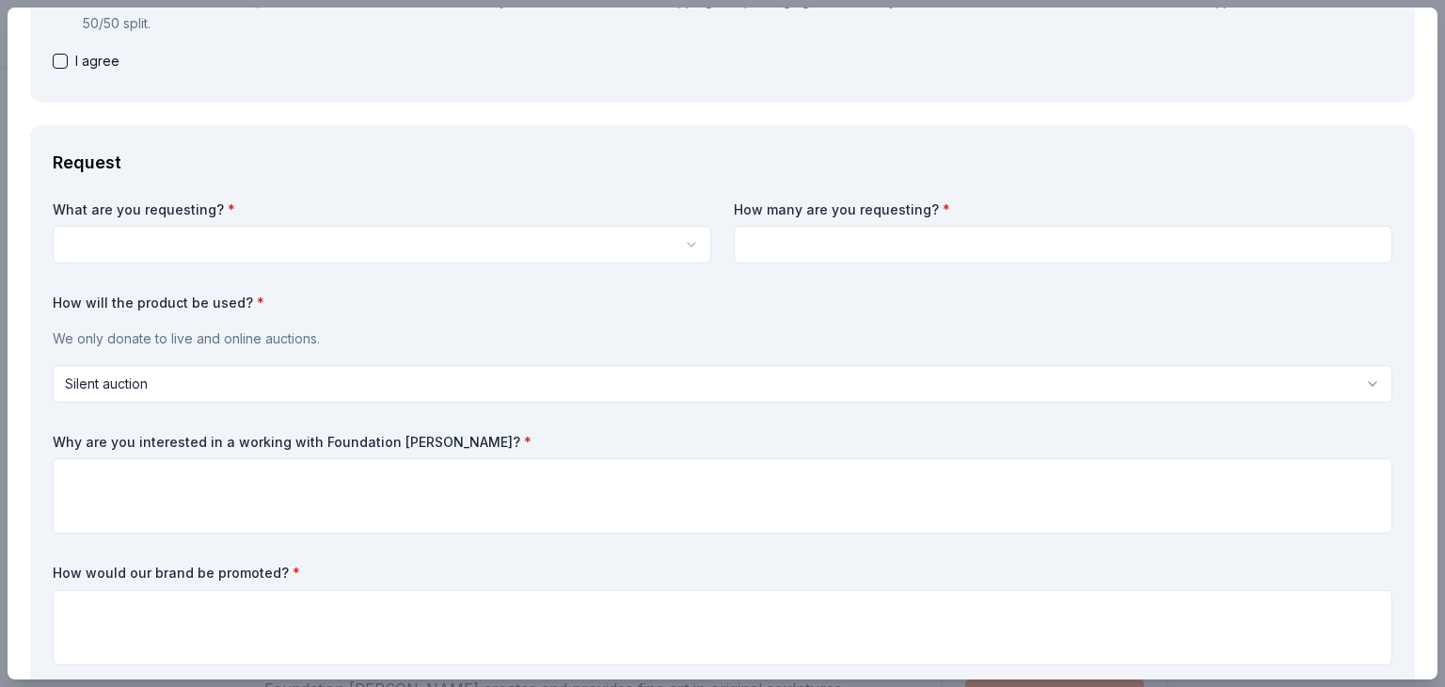
click at [1289, 257] on input at bounding box center [1063, 245] width 658 height 38
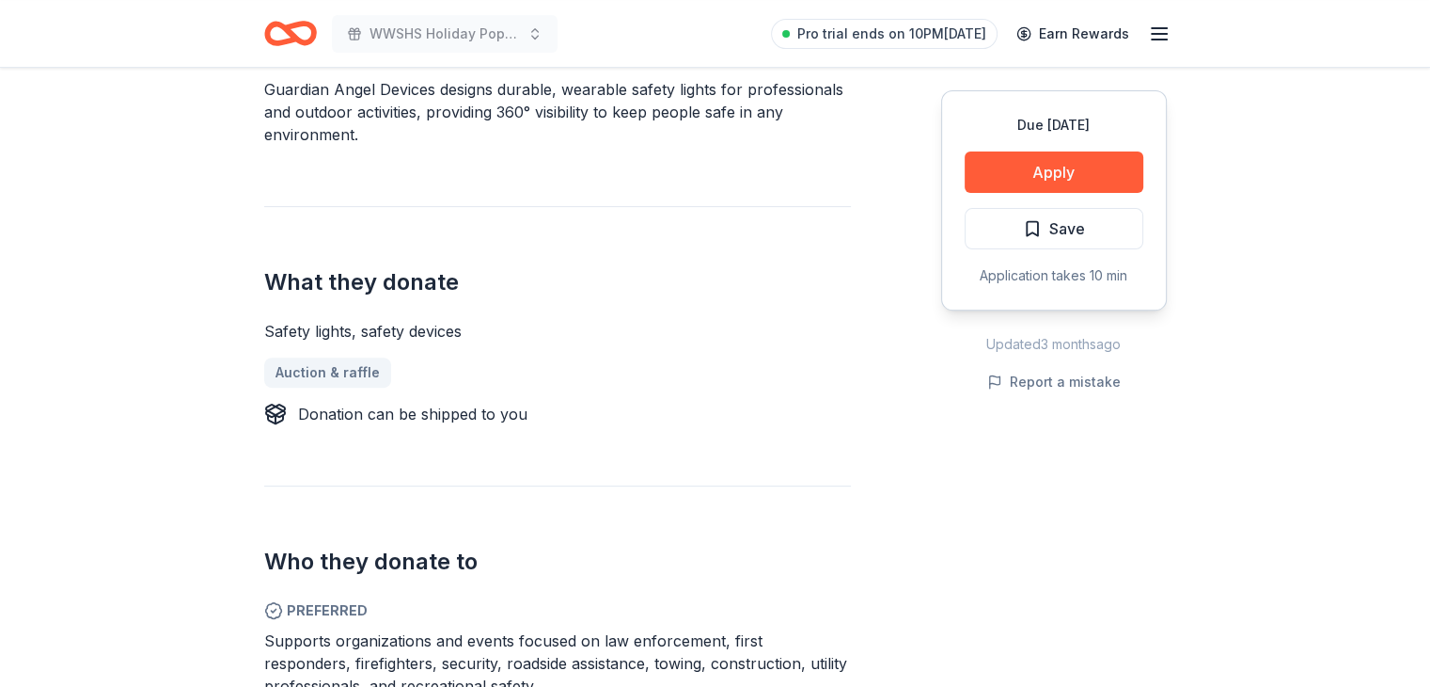
scroll to position [568, 0]
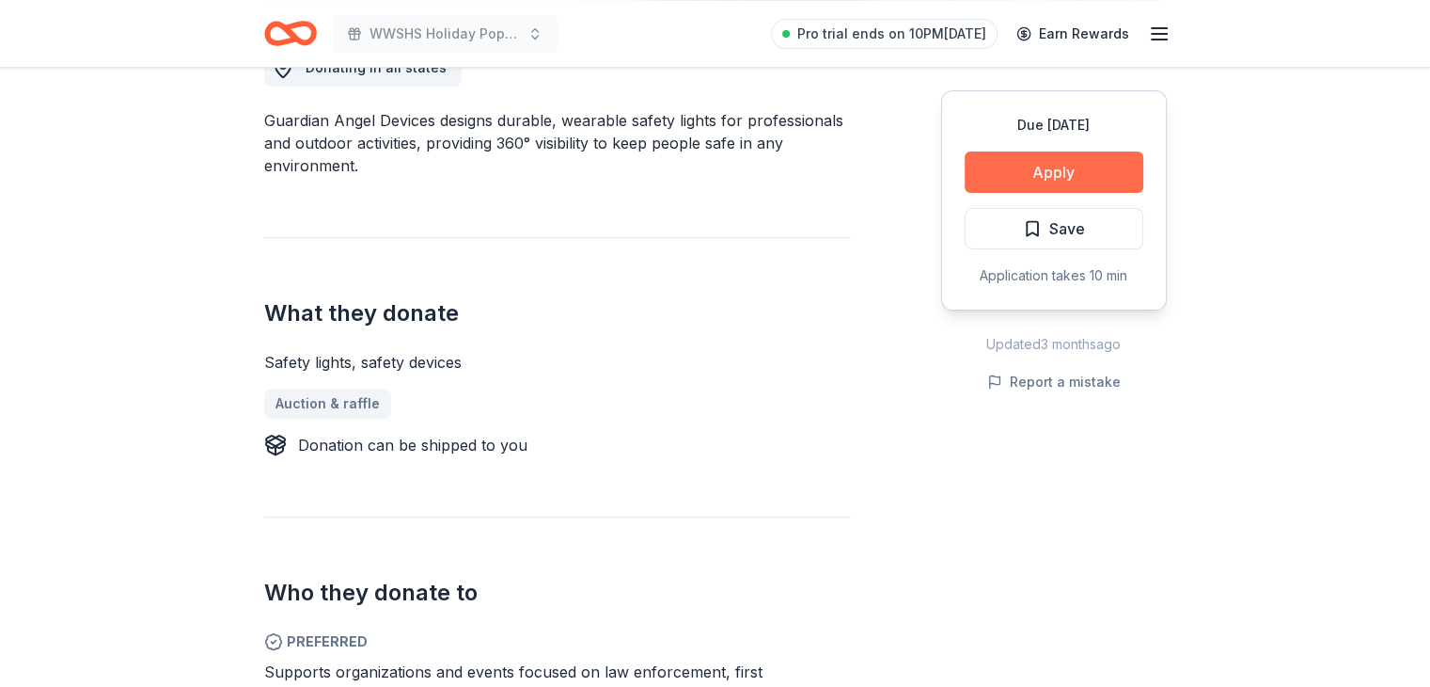
click at [1080, 166] on button "Apply" at bounding box center [1054, 171] width 179 height 41
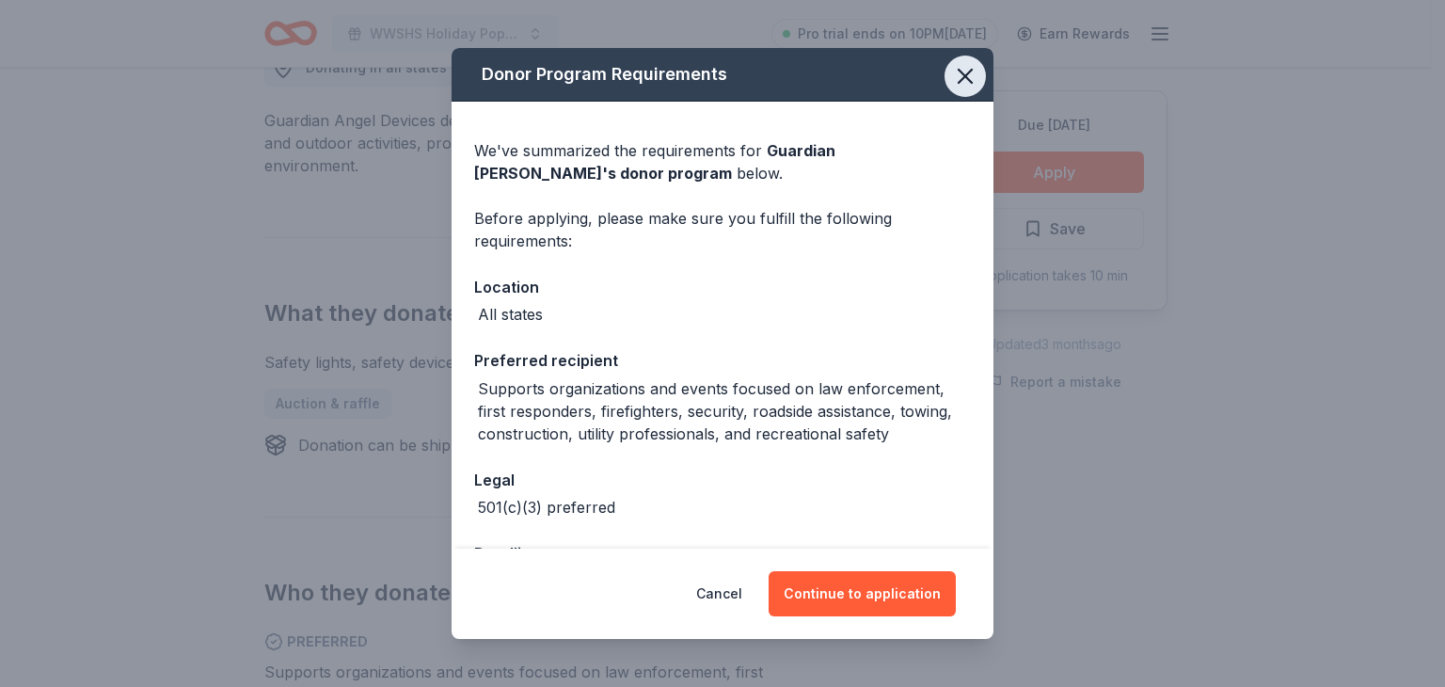
click at [952, 66] on icon "button" at bounding box center [965, 76] width 26 height 26
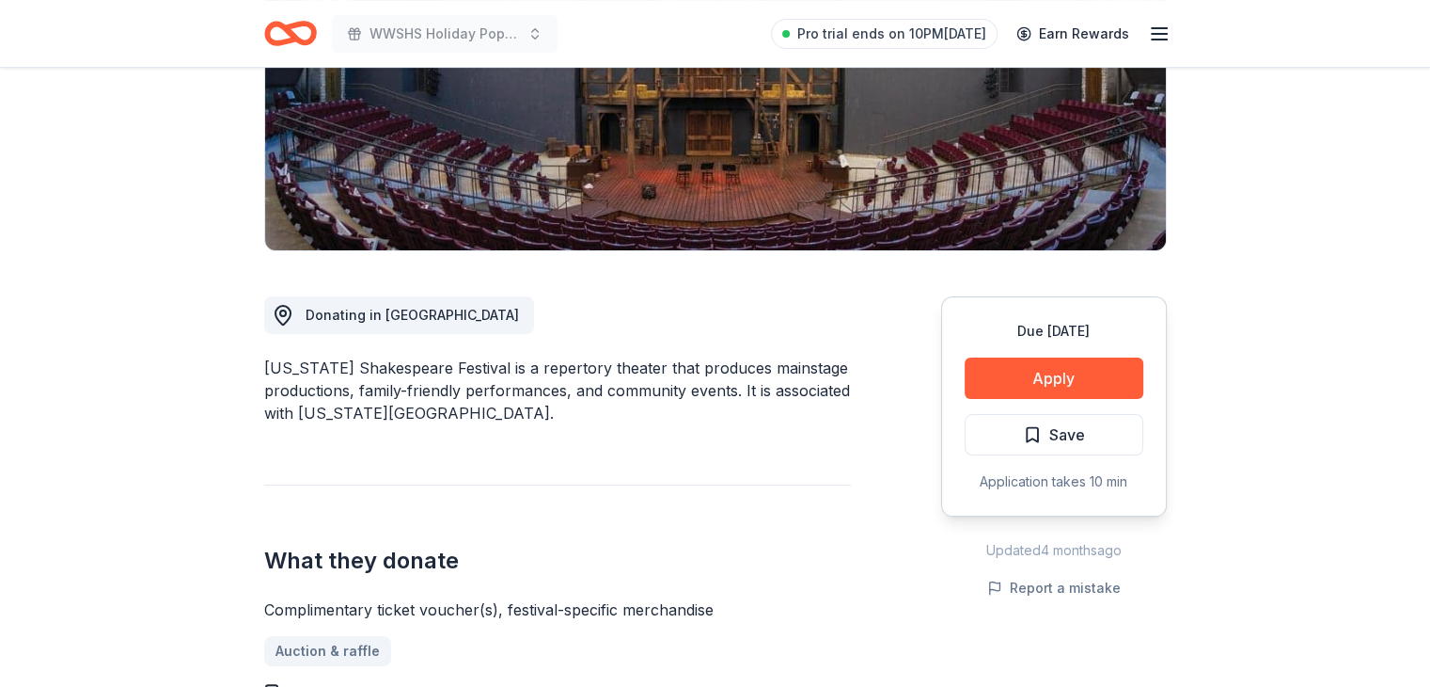
scroll to position [273, 0]
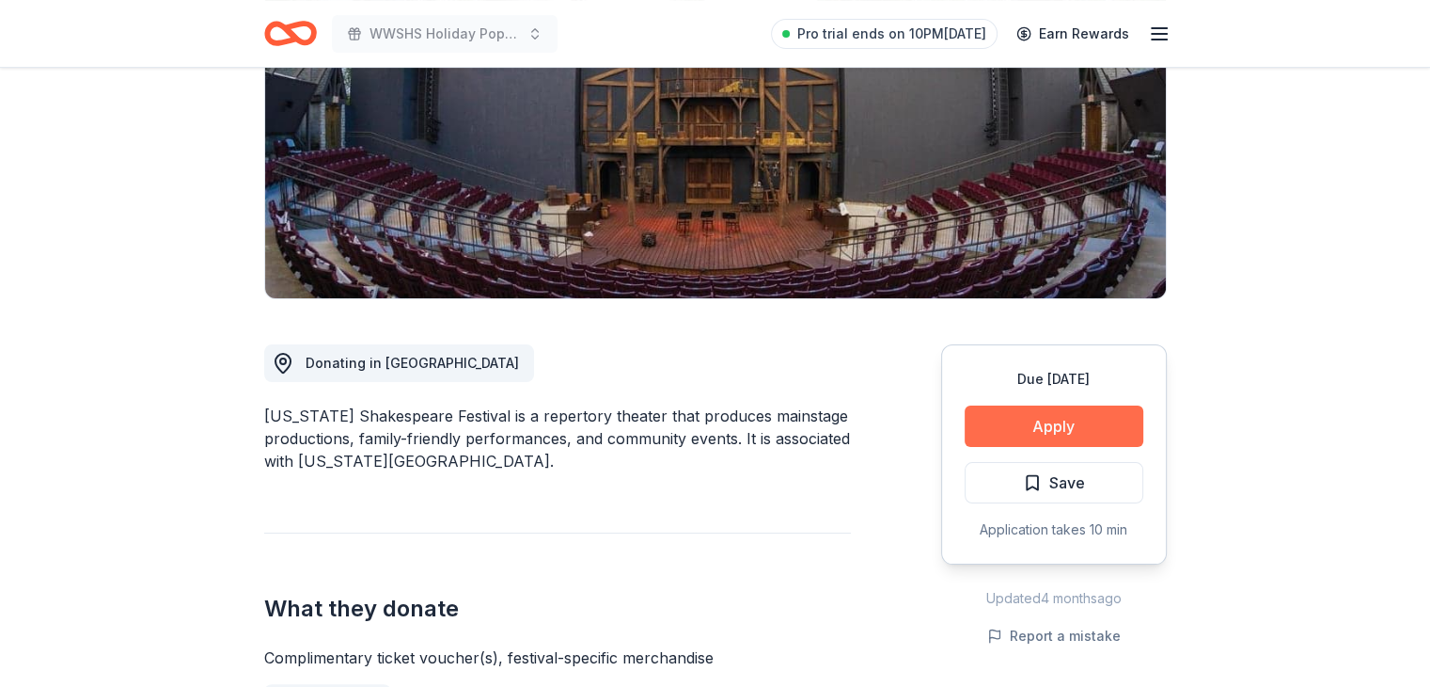
click at [1068, 406] on button "Apply" at bounding box center [1054, 425] width 179 height 41
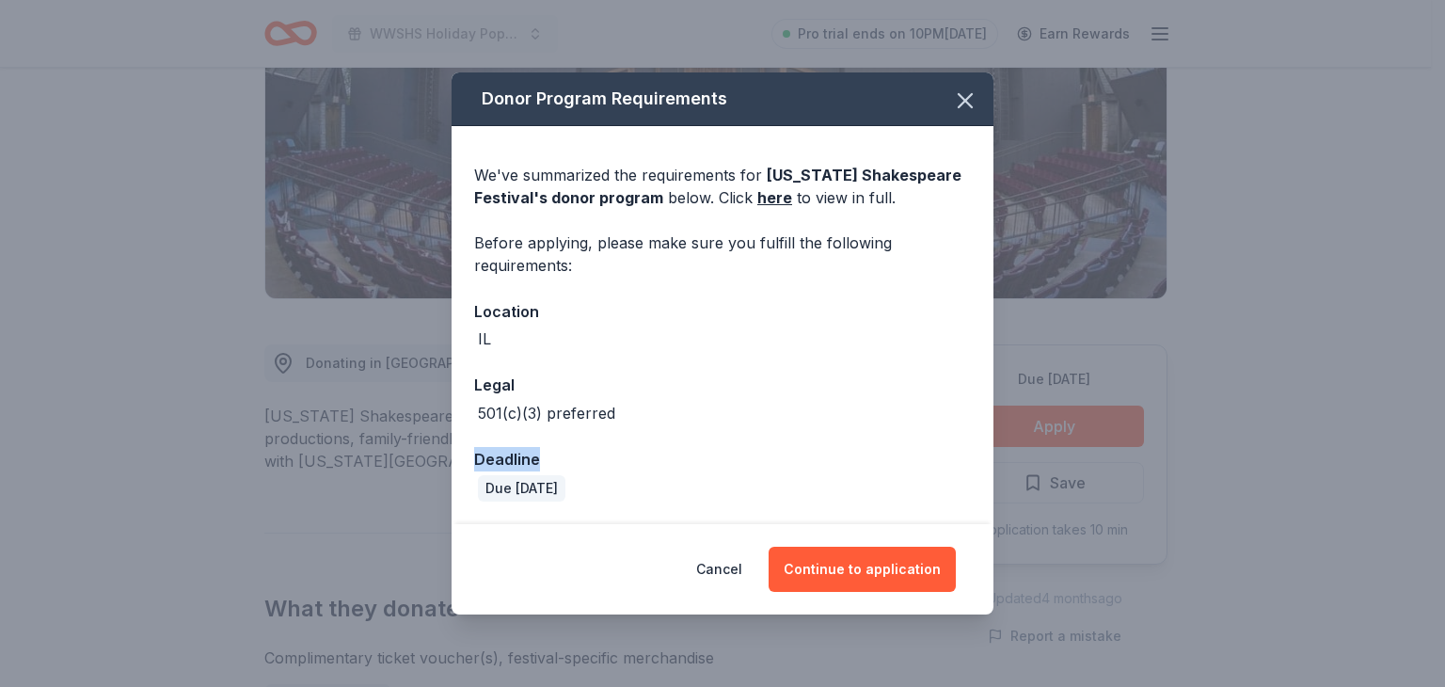
drag, startPoint x: 1068, startPoint y: 406, endPoint x: 937, endPoint y: 434, distance: 134.5
click at [937, 434] on div "Donor Program Requirements We've summarized the requirements for [US_STATE] Sha…" at bounding box center [722, 343] width 1445 height 687
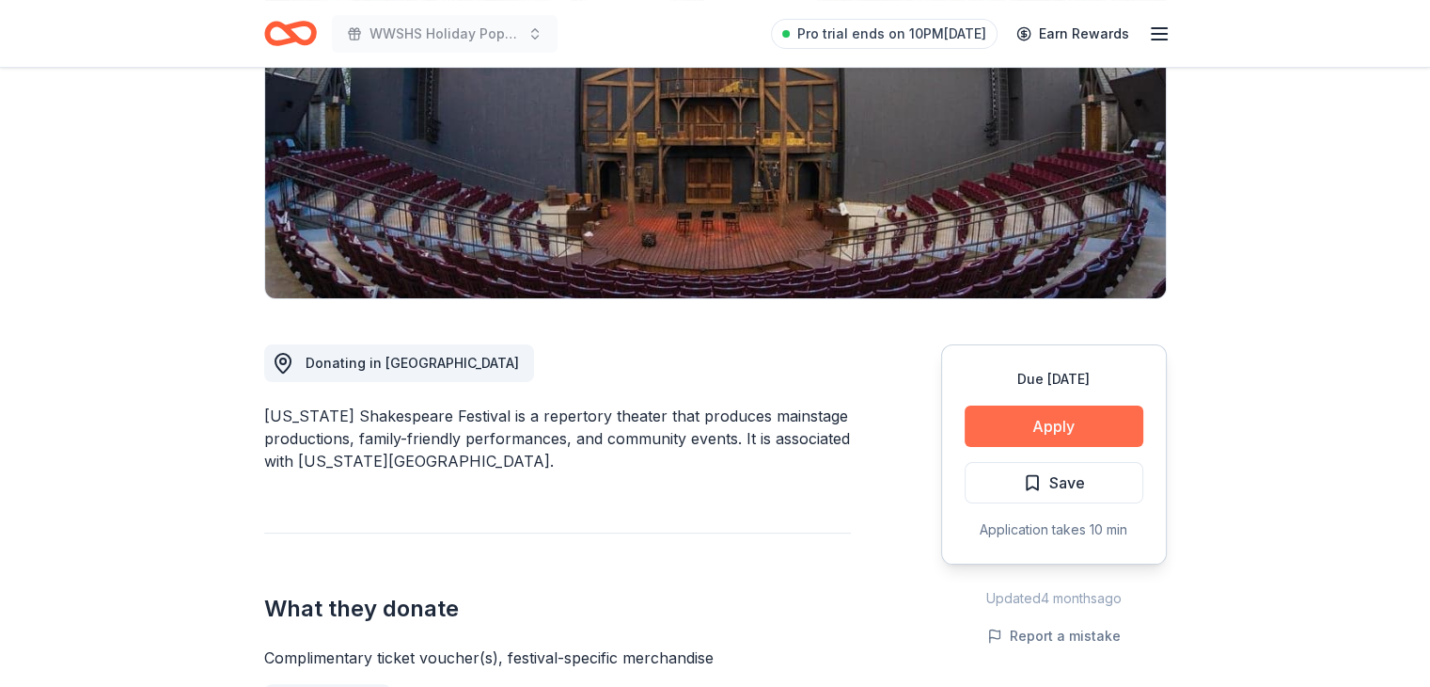
click at [1023, 411] on button "Apply" at bounding box center [1054, 425] width 179 height 41
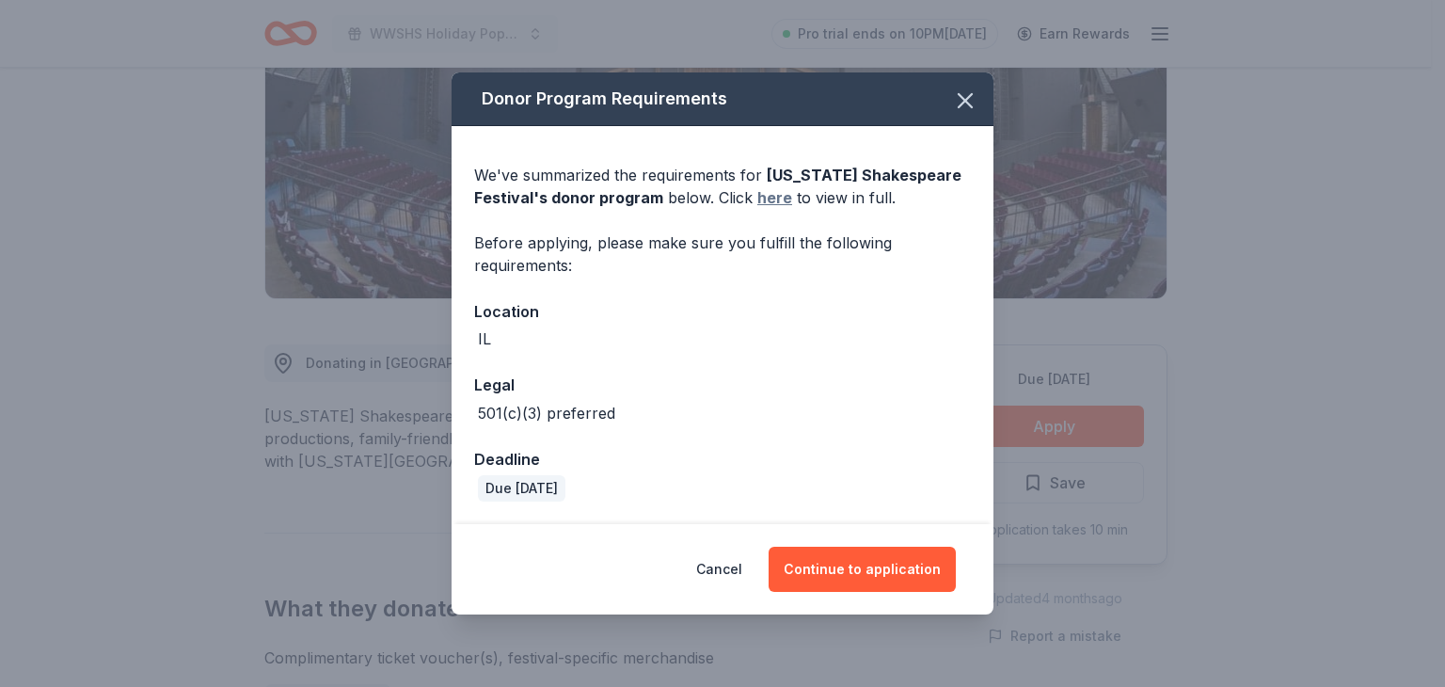
click at [768, 199] on link "here" at bounding box center [774, 197] width 35 height 23
click at [969, 99] on icon "button" at bounding box center [965, 100] width 26 height 26
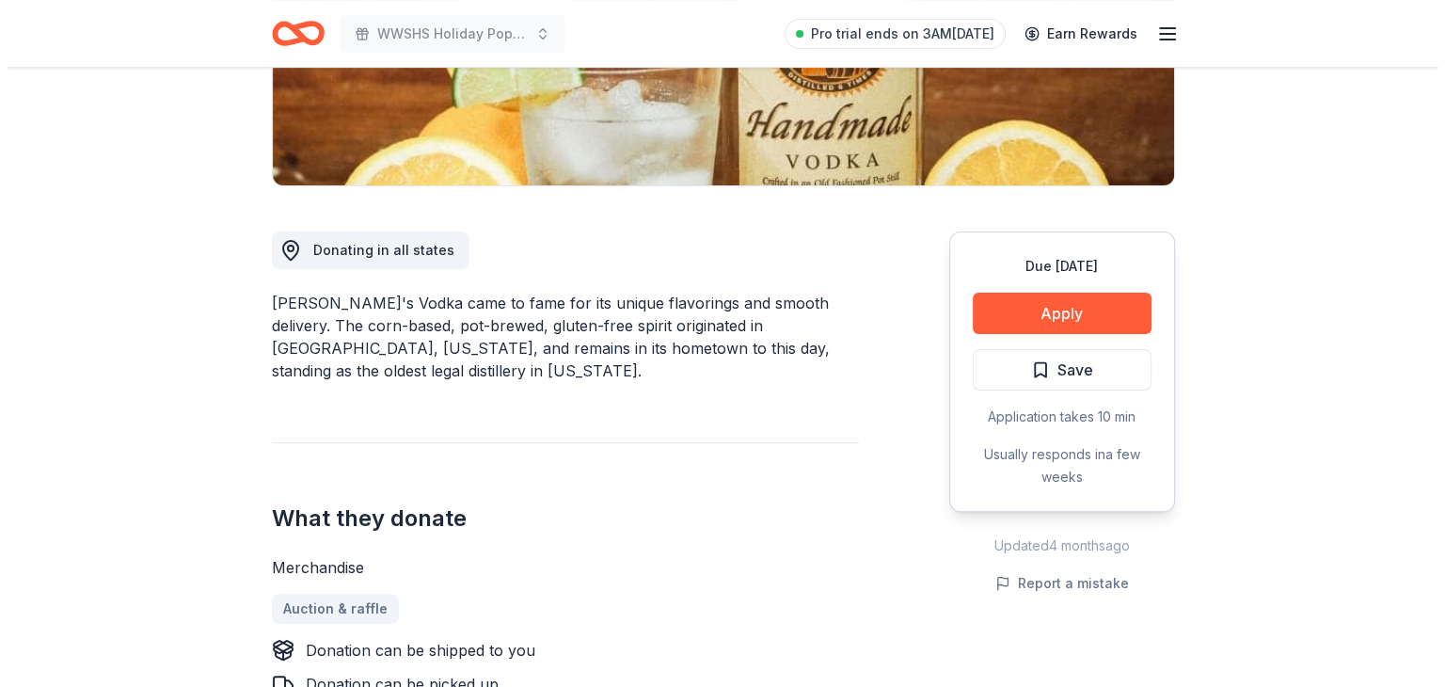
scroll to position [324, 0]
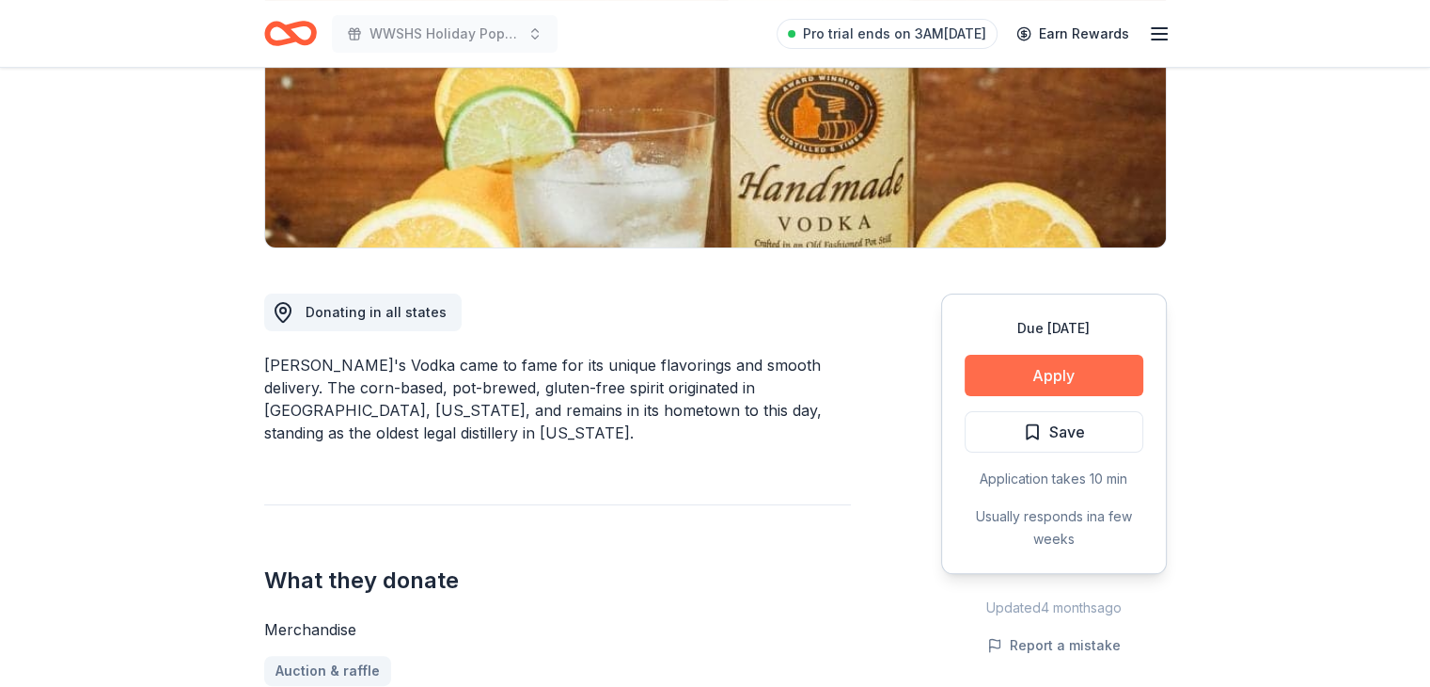
click at [1057, 371] on button "Apply" at bounding box center [1054, 375] width 179 height 41
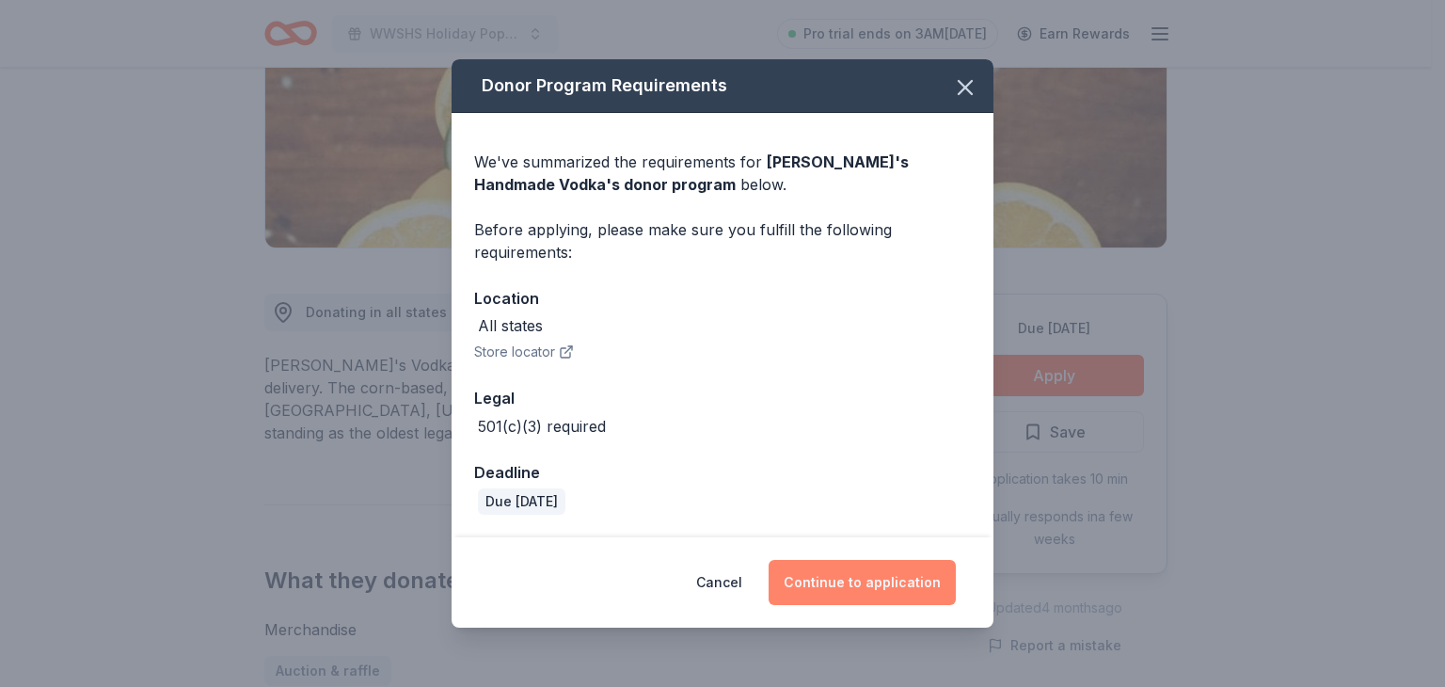
click at [824, 574] on button "Continue to application" at bounding box center [861, 582] width 187 height 45
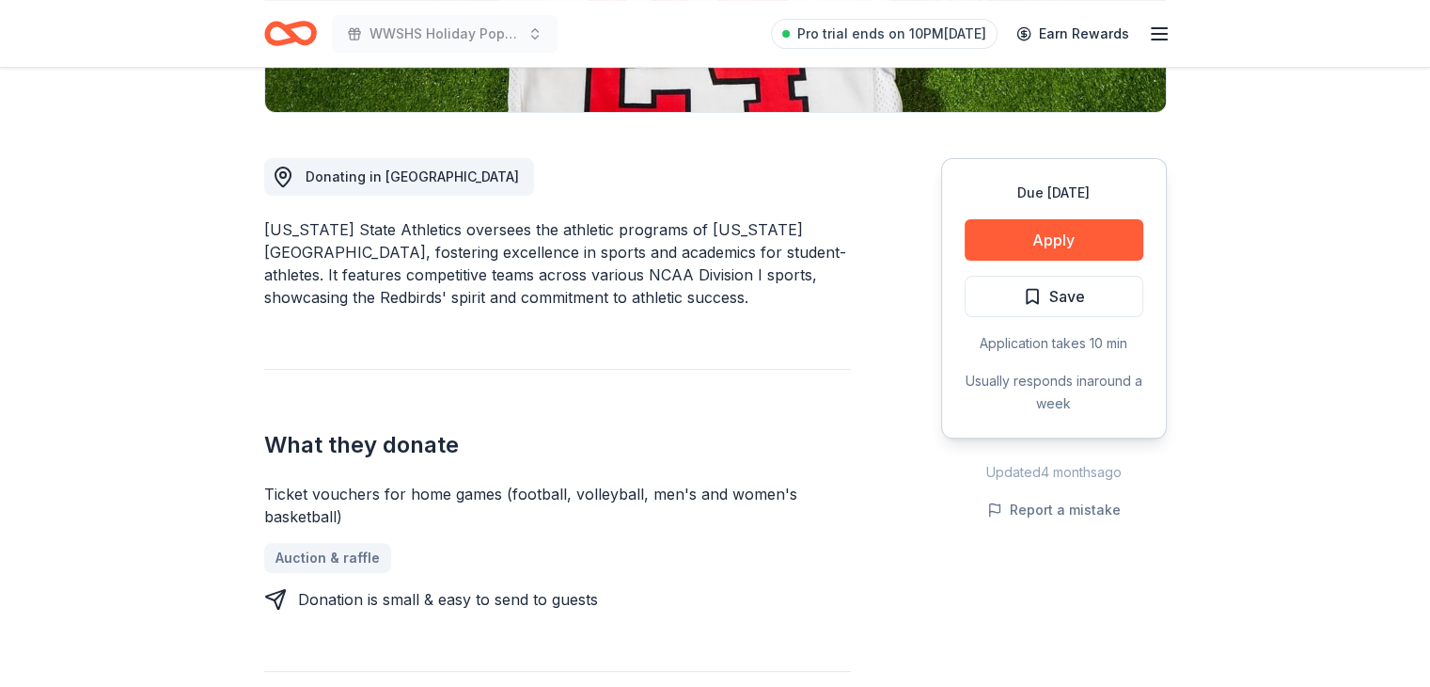
scroll to position [435, 0]
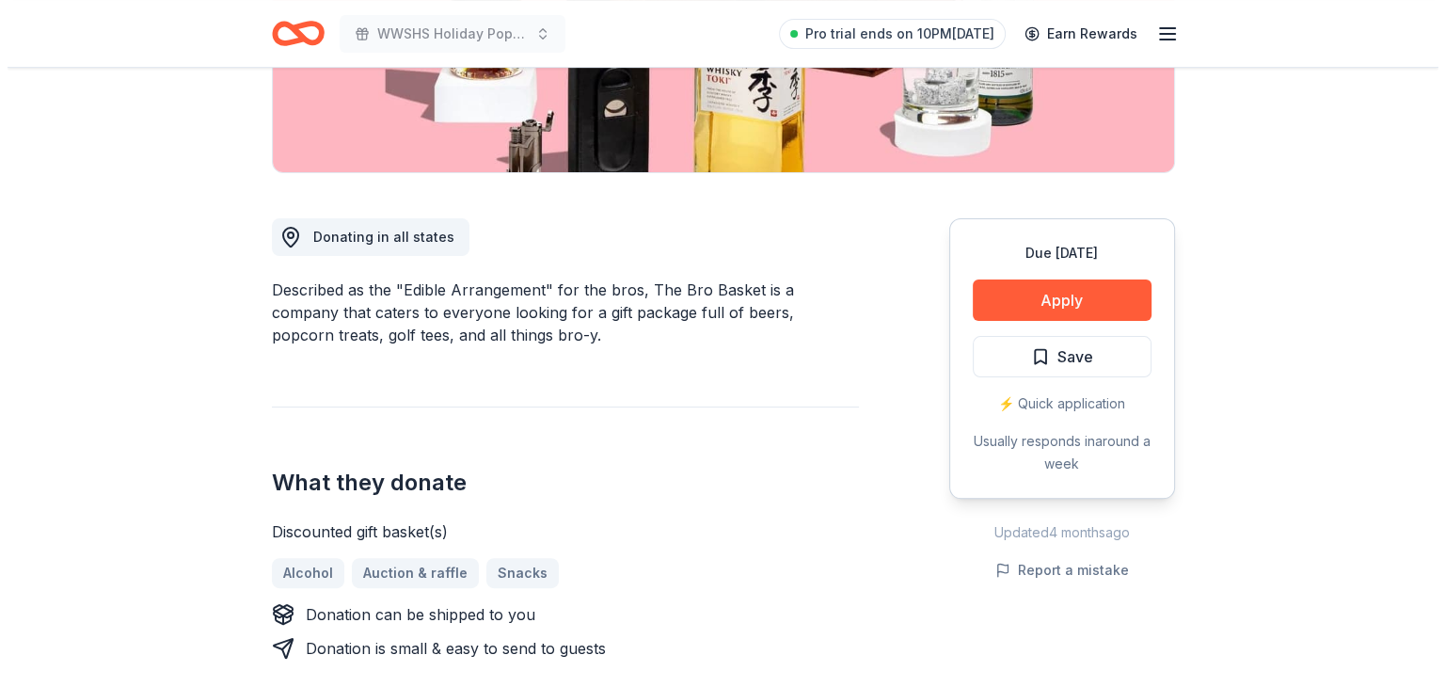
scroll to position [335, 0]
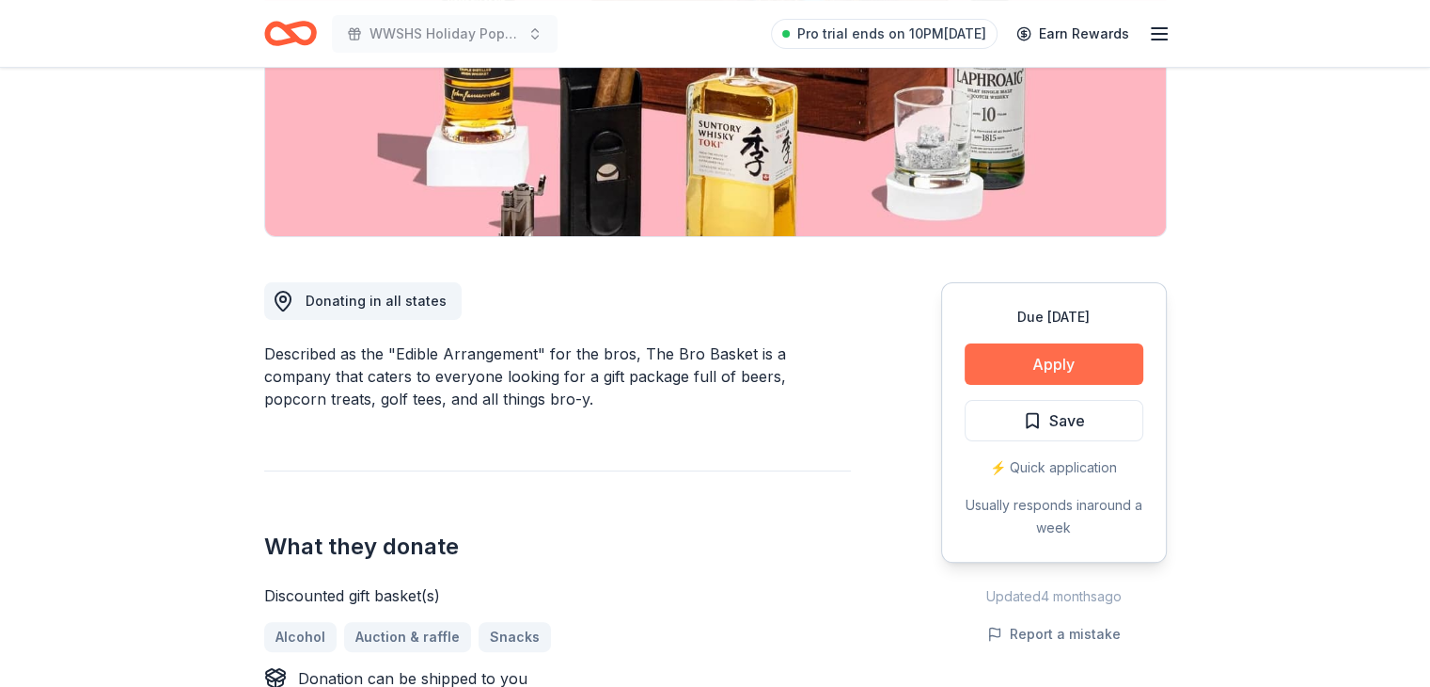
click at [1062, 365] on button "Apply" at bounding box center [1054, 363] width 179 height 41
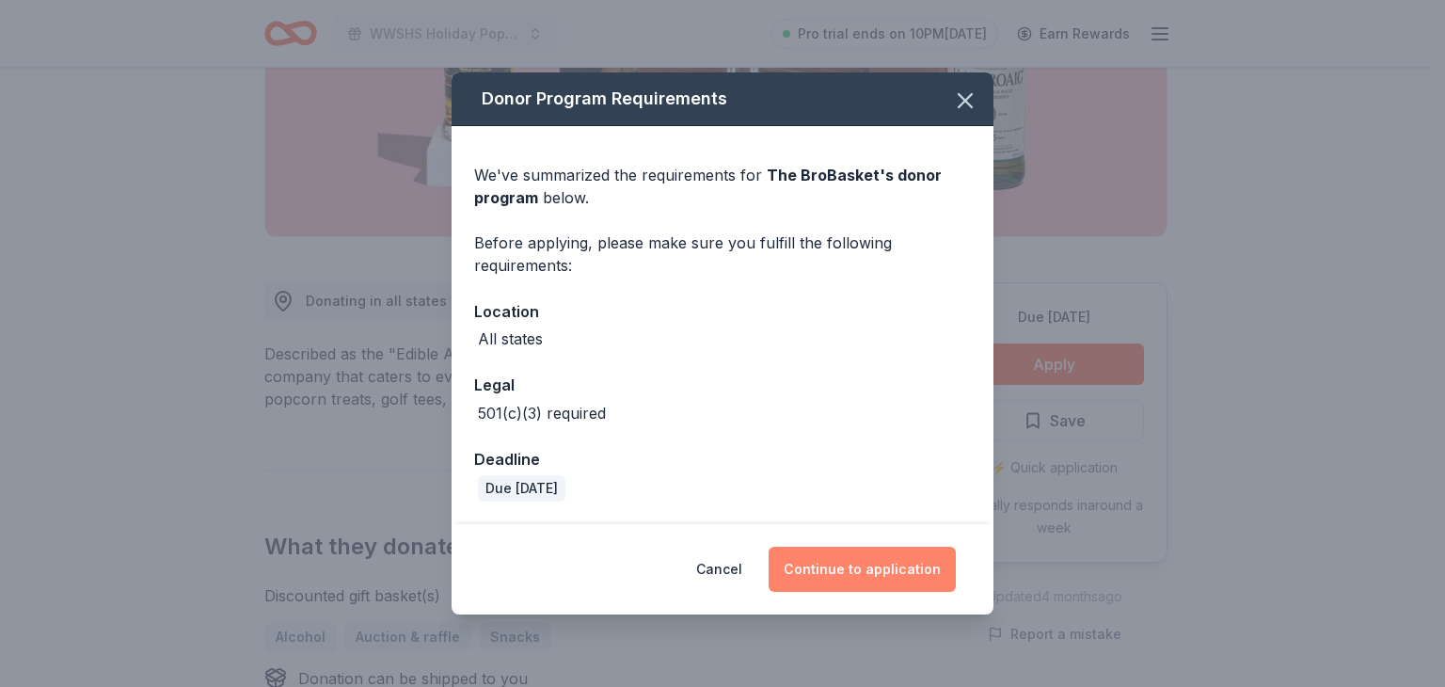
click at [851, 560] on button "Continue to application" at bounding box center [861, 568] width 187 height 45
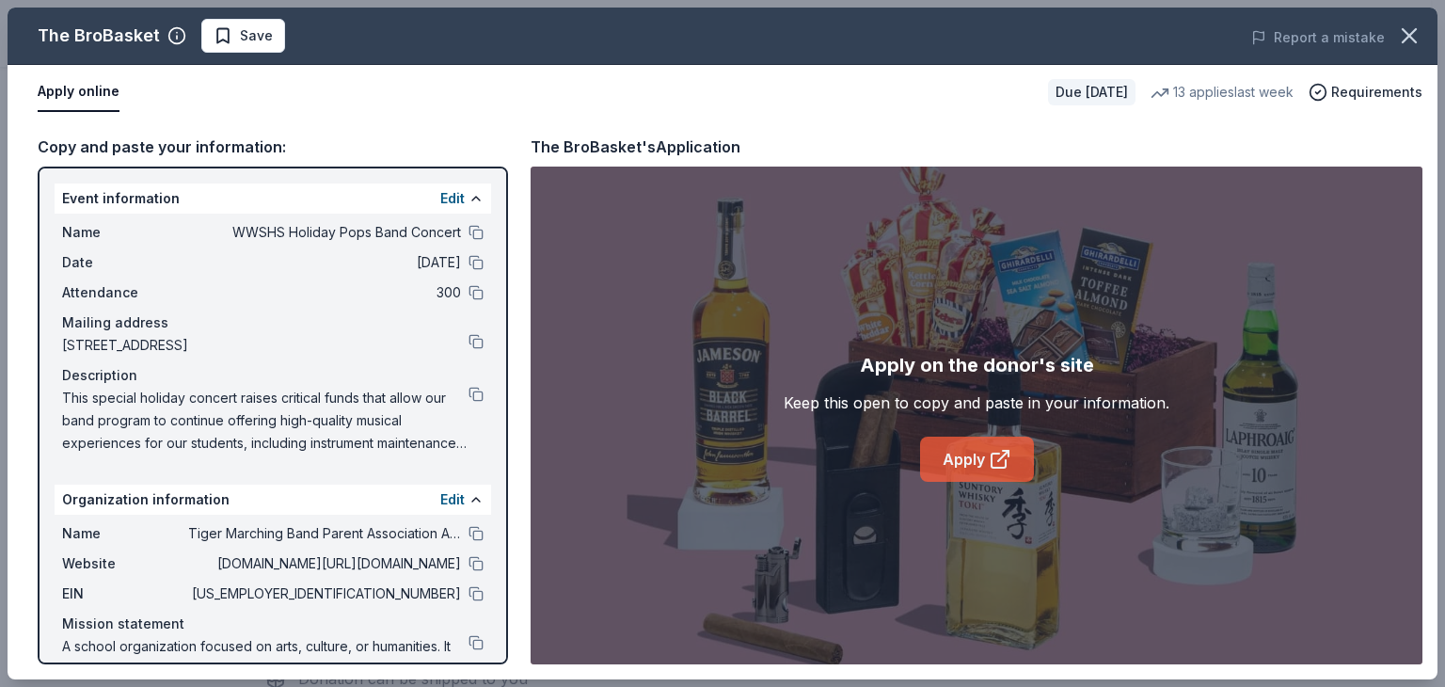
click at [944, 456] on link "Apply" at bounding box center [977, 458] width 114 height 45
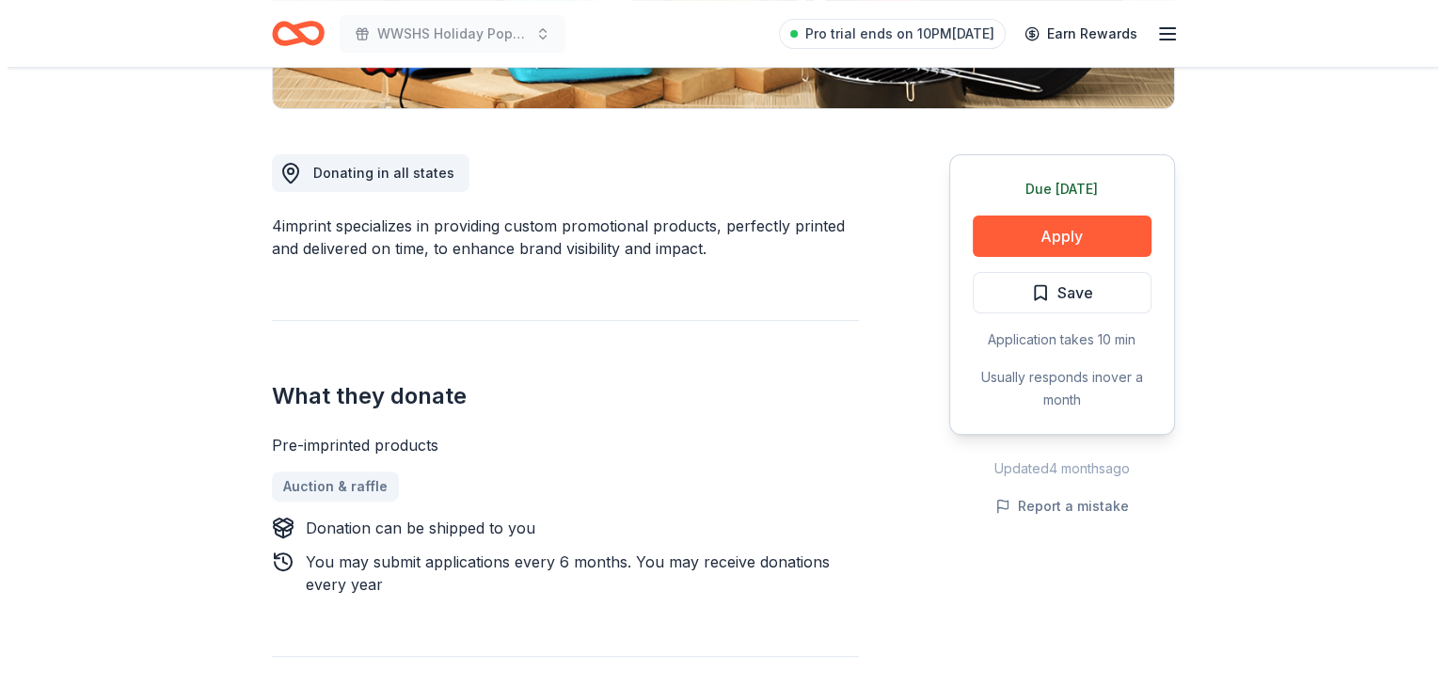
scroll to position [469, 0]
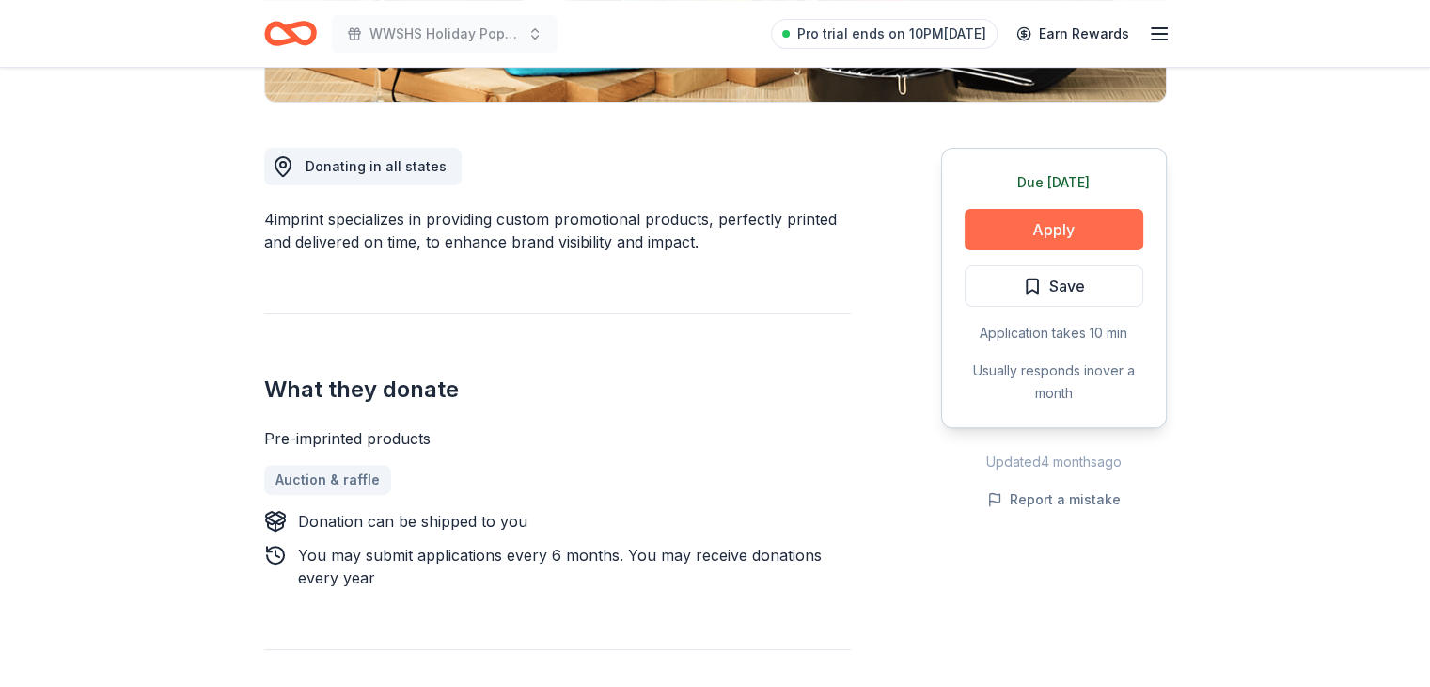
click at [1063, 220] on button "Apply" at bounding box center [1054, 229] width 179 height 41
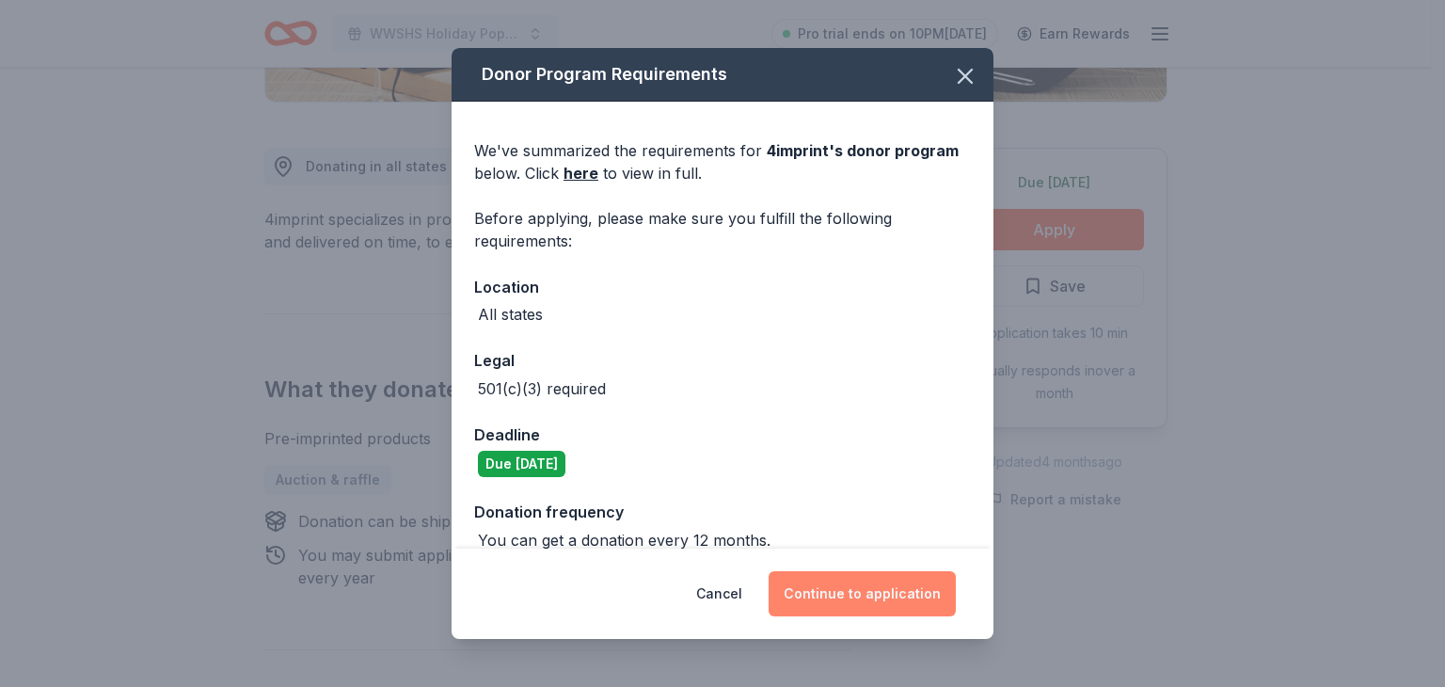
click at [879, 593] on button "Continue to application" at bounding box center [861, 593] width 187 height 45
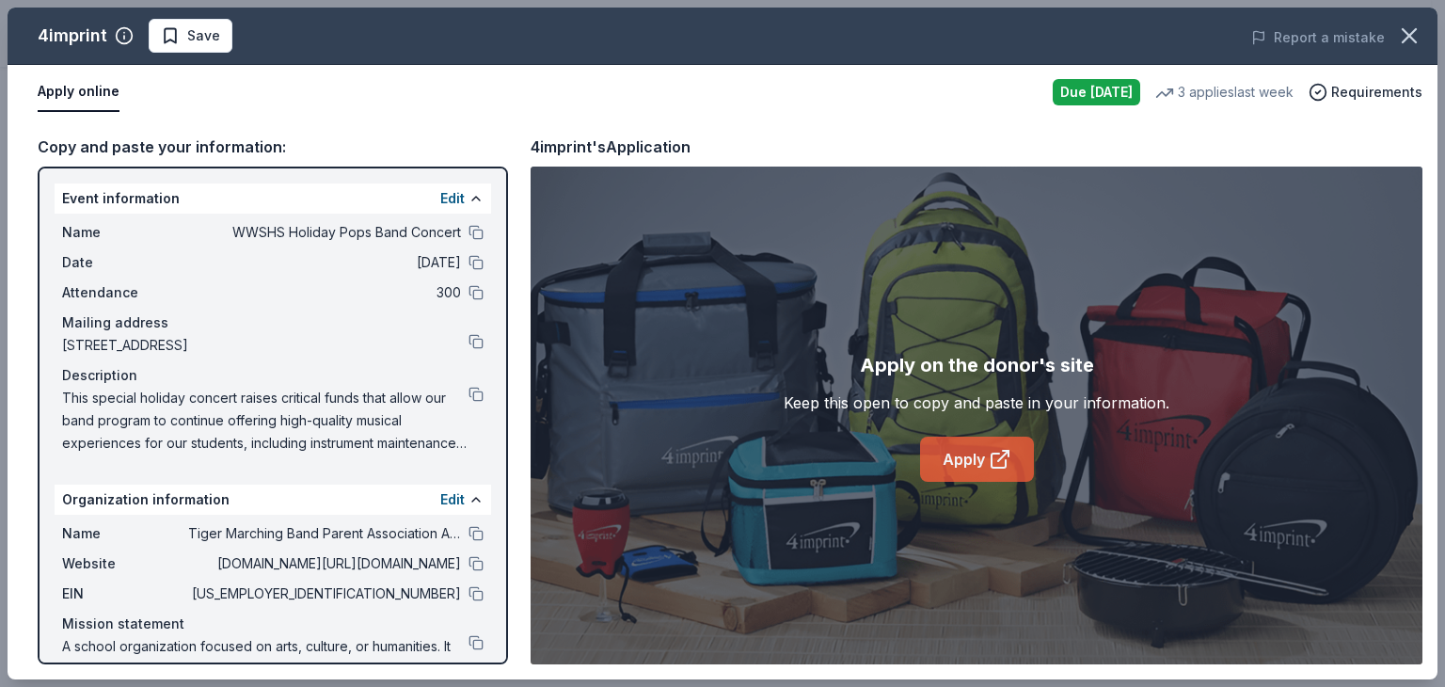
click at [982, 460] on link "Apply" at bounding box center [977, 458] width 114 height 45
